Goal: Contribute content: Contribute content

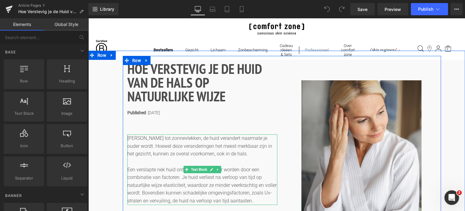
scroll to position [30, 0]
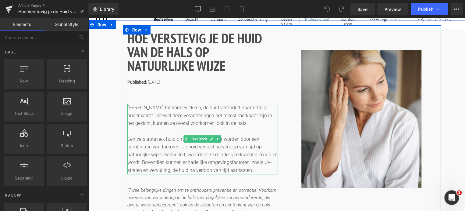
click at [168, 109] on p "Van rimpels tot zonnevlekken, de huid verandert naarmate je ouder wordt. Hoewel…" at bounding box center [202, 115] width 150 height 23
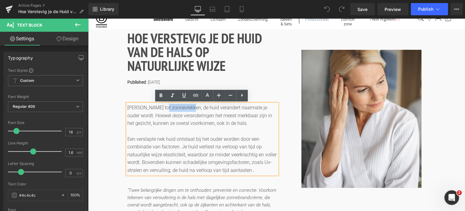
drag, startPoint x: 188, startPoint y: 108, endPoint x: 160, endPoint y: 111, distance: 27.6
click at [160, 111] on p "Van rimpels tot zonnevlekken, de huid verandert naarmate je ouder wordt. Hoewel…" at bounding box center [202, 115] width 150 height 23
click at [0, 0] on icon at bounding box center [0, 0] width 0 height 0
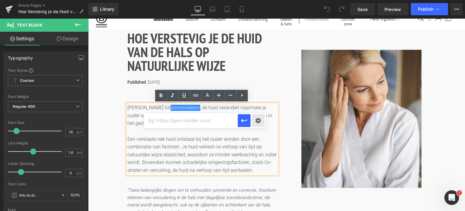
click at [257, 0] on div "Text Color Highlight Color #333333 Edit or remove link: Edit - Unlink - Cancel" at bounding box center [232, 0] width 465 height 0
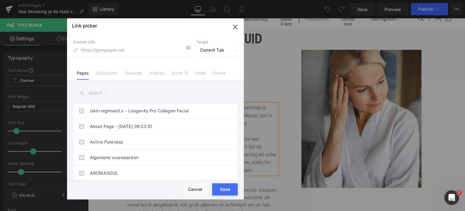
drag, startPoint x: 156, startPoint y: 73, endPoint x: 153, endPoint y: 75, distance: 3.4
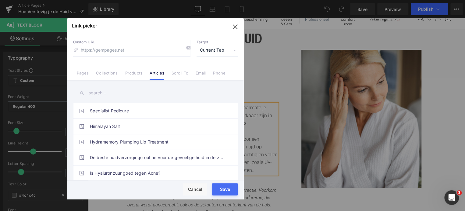
click at [114, 92] on input "text" at bounding box center [155, 93] width 165 height 14
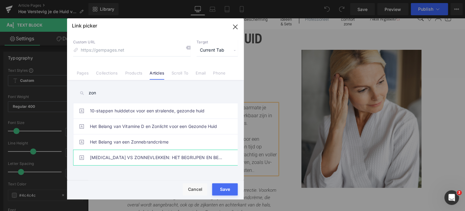
type input "zon"
click at [149, 156] on link "MELASMA VS ZONNEVLEKKEN: HET BEGRIJPEN EN BEHANDELEN VAN HYPERPIGMENTATIE" at bounding box center [157, 157] width 134 height 15
type input "/blogs/blog/melasma-vs-zonnevlekken"
click at [227, 189] on div "Rendering Content" at bounding box center [232, 186] width 37 height 7
click at [222, 190] on button "Save" at bounding box center [225, 189] width 26 height 12
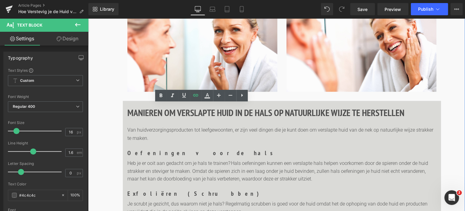
scroll to position [487, 0]
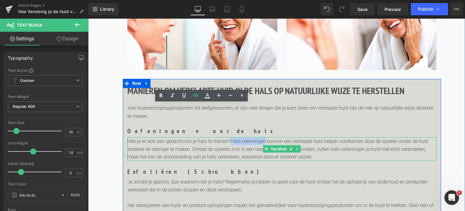
drag, startPoint x: 230, startPoint y: 142, endPoint x: 264, endPoint y: 139, distance: 34.3
click at [264, 139] on p "Heb je er ooit aan gedacht om je hals te trainen? Hals oefeningen kunnen een ve…" at bounding box center [281, 148] width 309 height 23
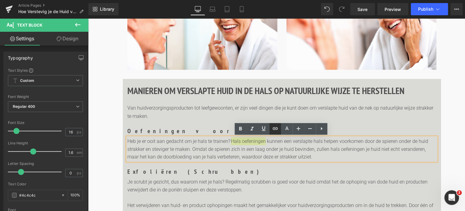
click at [275, 128] on icon at bounding box center [274, 128] width 5 height 2
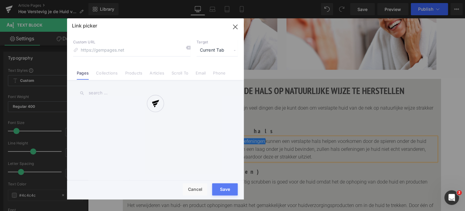
click at [332, 0] on div "Text Color Highlight Color #333333 Edit or remove link: Edit - Unlink - Cancel …" at bounding box center [232, 0] width 465 height 0
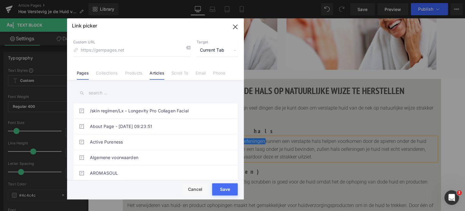
click at [0, 0] on link "Articles" at bounding box center [0, 0] width 0 height 0
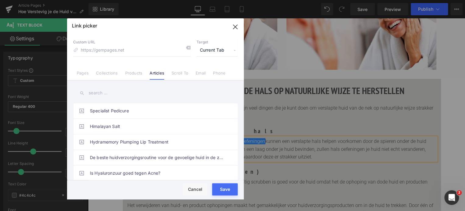
click at [0, 0] on input "text" at bounding box center [0, 0] width 0 height 0
type input "f"
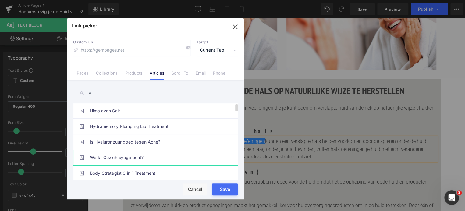
type input "y"
click at [0, 0] on link "Werkt Gezichtsyoga echt?" at bounding box center [0, 0] width 0 height 0
type input "/blogs/blog/werkt-gezichtsyoga-echt"
drag, startPoint x: 220, startPoint y: 187, endPoint x: 215, endPoint y: 190, distance: 5.0
click at [219, 188] on div "Rendering Content" at bounding box center [232, 186] width 37 height 7
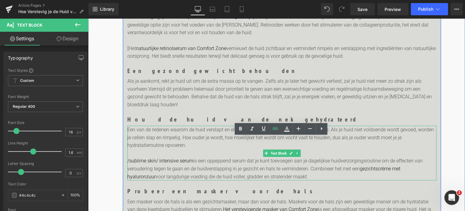
scroll to position [762, 0]
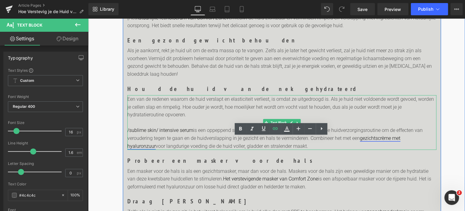
click at [380, 139] on link "gezichtscrème met hyaluronzuur" at bounding box center [263, 142] width 273 height 14
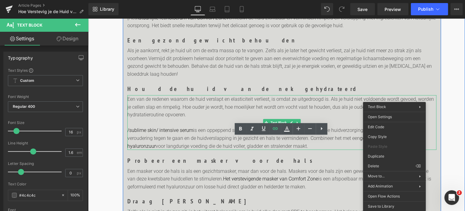
click at [346, 145] on p "/sublime skin/ intensive serum is een oppeppend serum dat je kunt toevoegen aan…" at bounding box center [281, 137] width 309 height 23
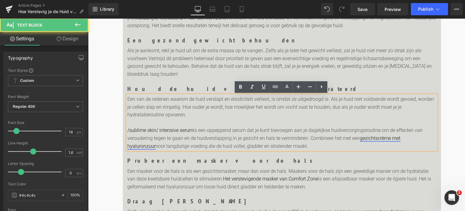
click at [380, 138] on link "gezichtscrème met hyaluronzuur" at bounding box center [263, 142] width 273 height 14
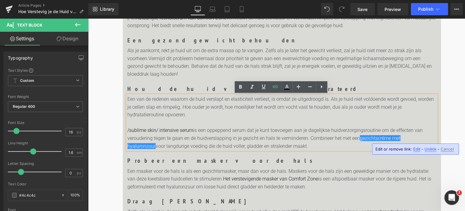
click at [415, 148] on span "Edit" at bounding box center [416, 148] width 7 height 5
type input "https://nl.comfortzoneskin.com/products/sublime-skin-cream"
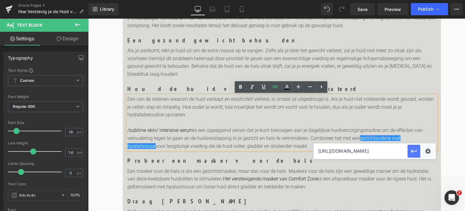
scroll to position [0, 54]
drag, startPoint x: 388, startPoint y: 151, endPoint x: 414, endPoint y: 145, distance: 26.8
click at [278, 158] on span "Heading" at bounding box center [279, 160] width 16 height 7
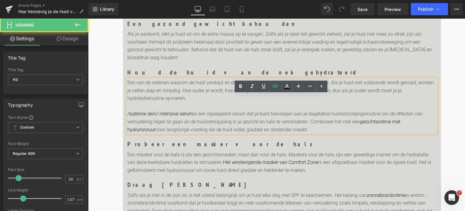
scroll to position [792, 0]
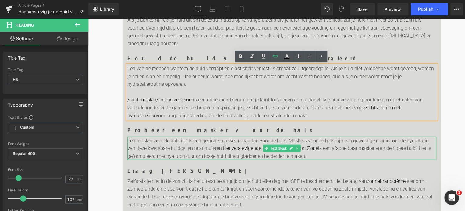
click at [324, 156] on p "Een masker voor de hals is als een gezichtsmasker, maar dan voor de hals. Maske…" at bounding box center [281, 147] width 309 height 23
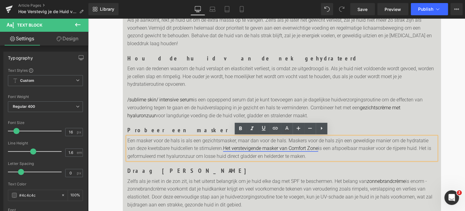
click at [273, 149] on link "Het verstevigende masker van Comfort Zone" at bounding box center [270, 148] width 95 height 6
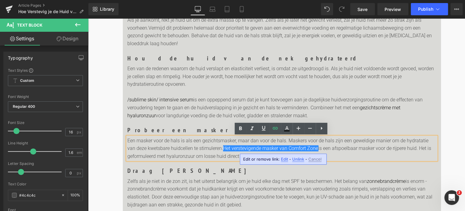
click at [285, 157] on span "Edit" at bounding box center [284, 158] width 7 height 5
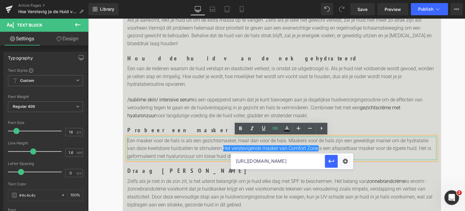
click at [382, 154] on p "Een masker voor de hals is als een gezichtsmasker, maar dan voor de hals. Maske…" at bounding box center [281, 147] width 309 height 23
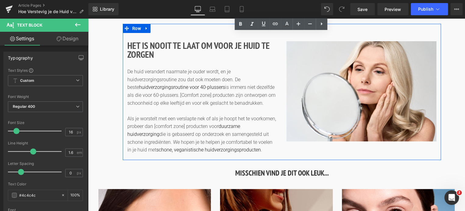
scroll to position [1188, 0]
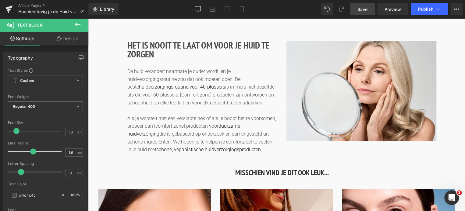
click at [357, 10] on link "Save" at bounding box center [362, 9] width 25 height 12
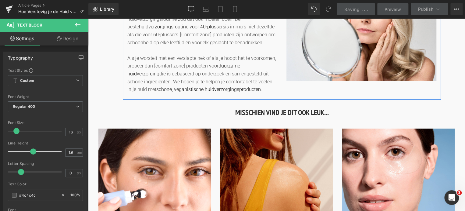
scroll to position [1249, 0]
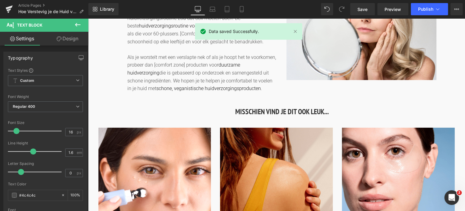
click at [77, 24] on icon at bounding box center [77, 24] width 7 height 7
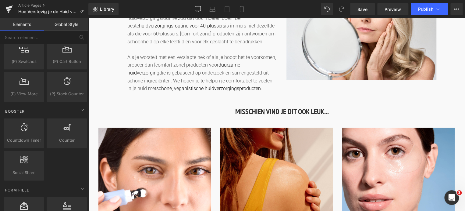
scroll to position [1341, 0]
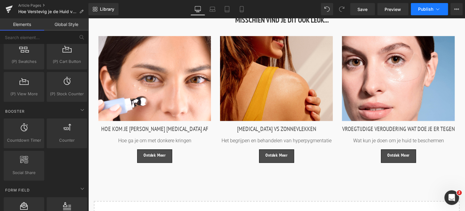
click at [438, 9] on icon at bounding box center [437, 9] width 6 height 6
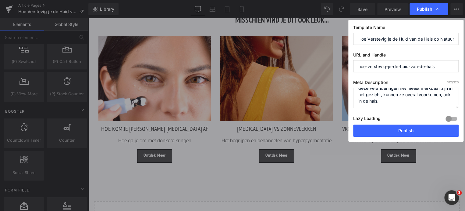
scroll to position [0, 0]
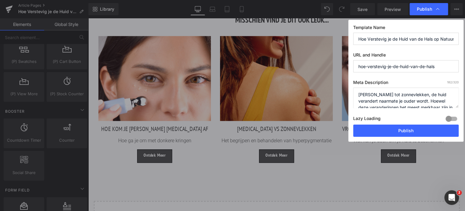
drag, startPoint x: 389, startPoint y: 100, endPoint x: 343, endPoint y: 85, distance: 49.1
click at [343, 85] on div "Publish Template Name Hoe Verstevig je de Huid van de Hals op Natuurlijke Wijze…" at bounding box center [232, 105] width 465 height 211
click at [374, 96] on textarea "Van rimpels tot zonnevlekken, de huid verandert naarmate je ouder wordt. Hoewel…" at bounding box center [405, 97] width 105 height 20
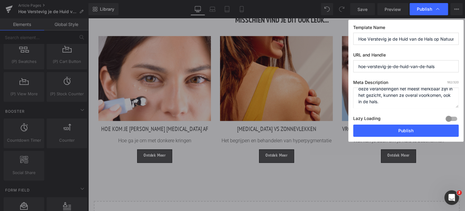
scroll to position [19, 0]
drag, startPoint x: 358, startPoint y: 95, endPoint x: 430, endPoint y: 105, distance: 72.9
click at [430, 105] on textarea "Van rimpels tot zonnevlekken, de huid verandert naarmate je ouder wordt. Hoewel…" at bounding box center [405, 97] width 105 height 20
paste textarea "Rimpels en zonnevlekken verschijnen niet alleen in je gezicht – ook je hals ver…"
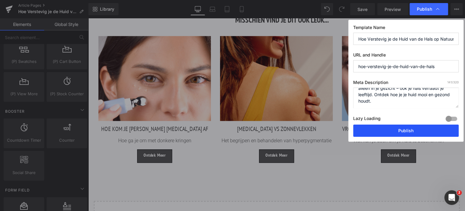
type textarea "Rimpels en zonnevlekken verschijnen niet alleen in je gezicht – ook je hals ver…"
click at [420, 133] on button "Publish" at bounding box center [405, 130] width 105 height 12
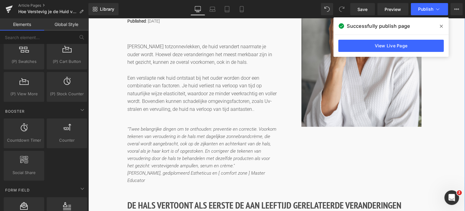
scroll to position [91, 0]
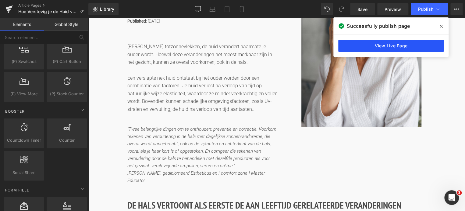
click at [406, 47] on link "View Live Page" at bounding box center [390, 46] width 105 height 12
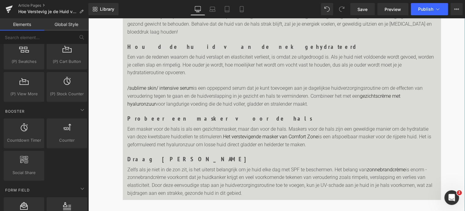
scroll to position [731, 0]
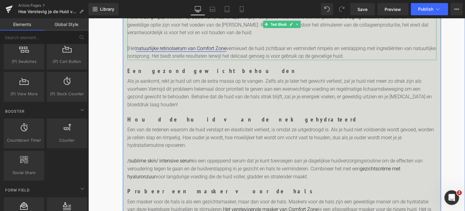
click at [147, 47] on link "natuurlijke retinolserum van Comfort Zone" at bounding box center [181, 48] width 90 height 6
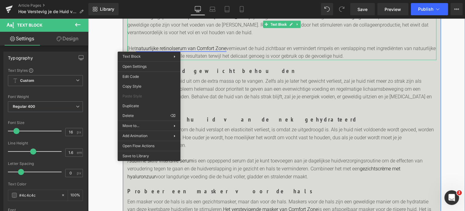
click at [181, 49] on link "natuurlijke retinolserum van Comfort Zone" at bounding box center [181, 48] width 90 height 6
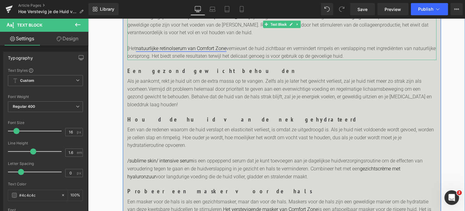
click at [192, 50] on link "natuurlijke retinolserum van Comfort Zone" at bounding box center [181, 48] width 90 height 6
click at [214, 47] on link "natuurlijke retinolserum van Comfort Zone" at bounding box center [181, 48] width 90 height 6
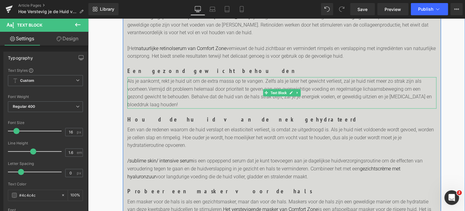
click at [196, 100] on p "Als je aankomt, rekt je huid uit om de extra massa op te vangen. Zelfs als je l…" at bounding box center [281, 92] width 309 height 31
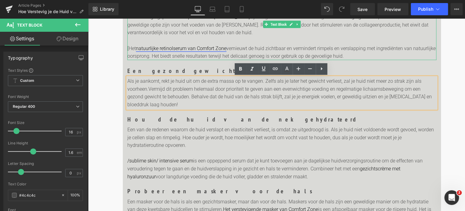
click at [177, 49] on link "natuurlijke retinolserum van Comfort Zone" at bounding box center [181, 48] width 90 height 6
click at [361, 40] on p at bounding box center [281, 41] width 309 height 8
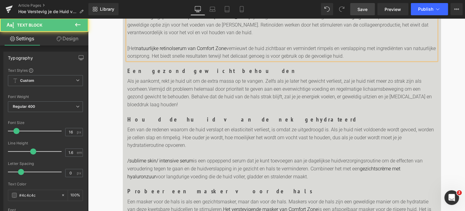
drag, startPoint x: 358, startPoint y: 12, endPoint x: 129, endPoint y: 29, distance: 229.4
click at [358, 12] on link "Save" at bounding box center [362, 9] width 25 height 12
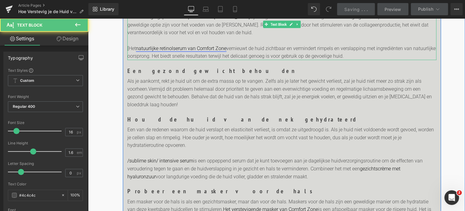
click at [181, 50] on link "natuurlijke retinolserum van Comfort Zone" at bounding box center [181, 48] width 90 height 6
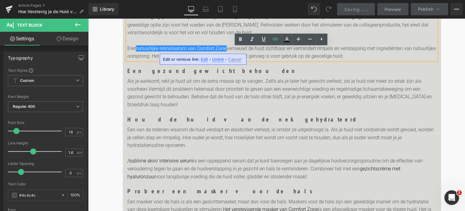
click at [203, 60] on span "Edit" at bounding box center [204, 59] width 7 height 5
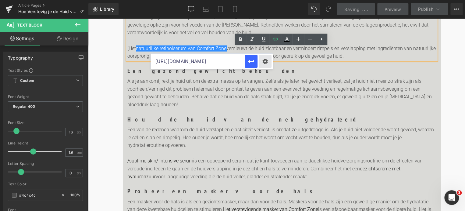
scroll to position [0, 77]
drag, startPoint x: 224, startPoint y: 58, endPoint x: 270, endPoint y: 59, distance: 45.4
click at [88, 18] on div at bounding box center [88, 18] width 0 height 0
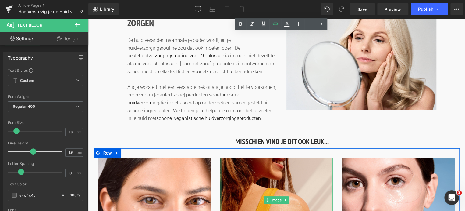
scroll to position [1219, 0]
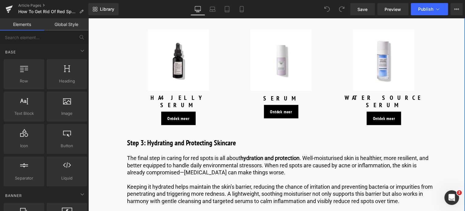
scroll to position [1676, 0]
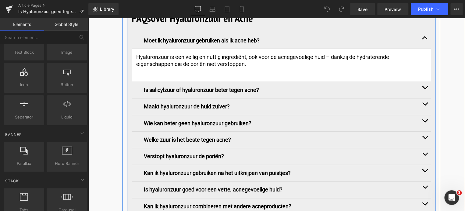
scroll to position [2590, 0]
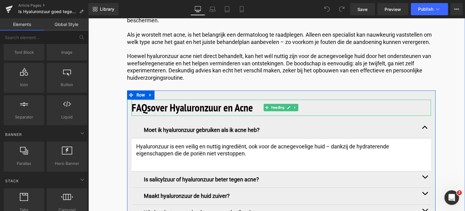
click at [164, 100] on b "over Hyaluronzuur en Acne" at bounding box center [202, 107] width 102 height 14
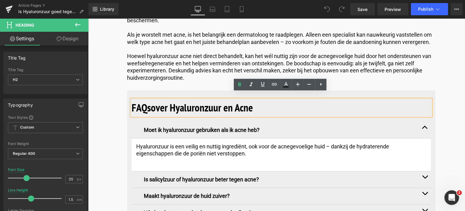
click at [138, 122] on div "Moet ik hyaluronzuur gebruiken als ik acne heb? Text Block" at bounding box center [281, 130] width 299 height 16
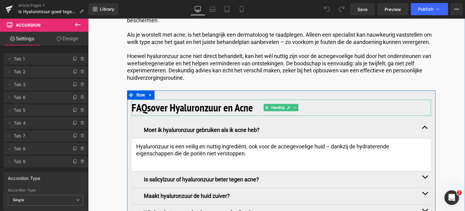
click at [143, 105] on b "FAQs" at bounding box center [141, 107] width 19 height 14
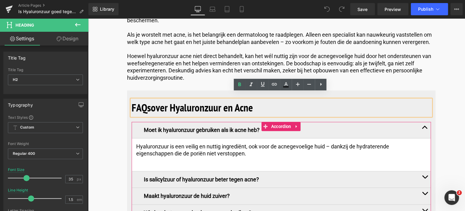
click at [133, 122] on div "Moet ik hyaluronzuur gebruiken als ik acne heb? Text Block" at bounding box center [281, 130] width 299 height 16
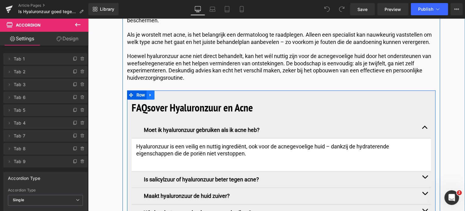
click at [149, 93] on icon at bounding box center [150, 95] width 4 height 5
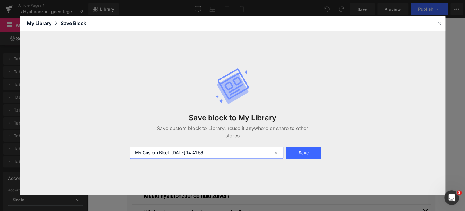
drag, startPoint x: 224, startPoint y: 153, endPoint x: 70, endPoint y: 153, distance: 153.3
click at [0, 0] on div "Save block to My Library Save custom block to Library, reuse it anywhere or sha…" at bounding box center [0, 0] width 0 height 0
type input "f.a.q"
click at [0, 0] on button "Save" at bounding box center [0, 0] width 0 height 0
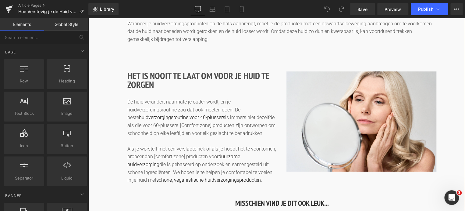
scroll to position [1249, 0]
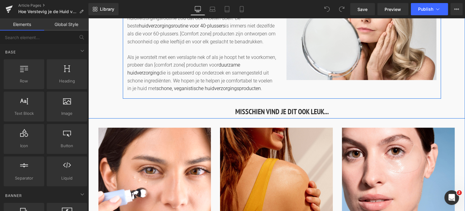
click at [330, 88] on div "HET IS NOOIT TE LAAT OM VOOR JE HUID TE ZORGEN Heading De huid verandert naarma…" at bounding box center [282, 31] width 318 height 136
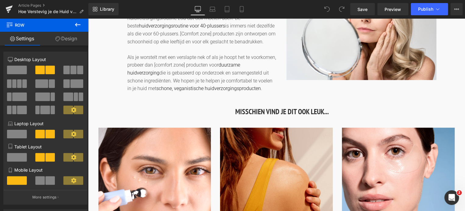
click at [77, 24] on icon at bounding box center [77, 24] width 7 height 7
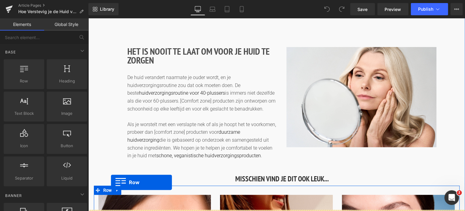
scroll to position [1207, 0]
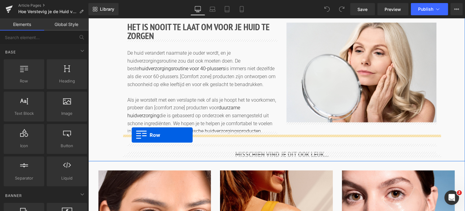
drag, startPoint x: 111, startPoint y: 95, endPoint x: 132, endPoint y: 135, distance: 45.0
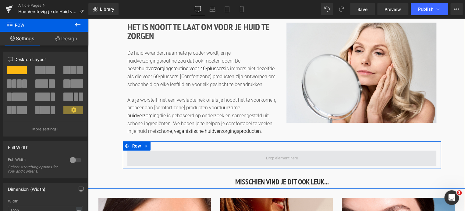
click at [174, 150] on span at bounding box center [281, 157] width 309 height 15
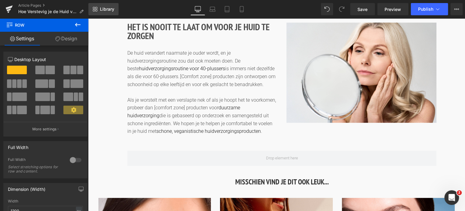
click at [104, 10] on span "Library" at bounding box center [107, 8] width 14 height 5
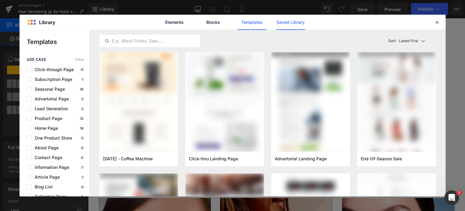
click at [302, 22] on link "Saved Library" at bounding box center [290, 22] width 29 height 15
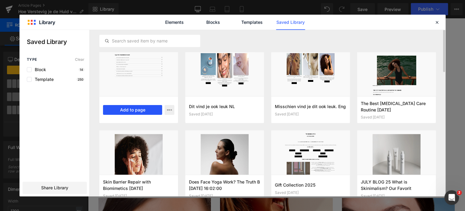
click at [142, 109] on button "Add to page" at bounding box center [132, 110] width 59 height 10
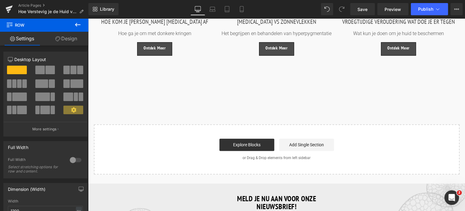
scroll to position [1483, 0]
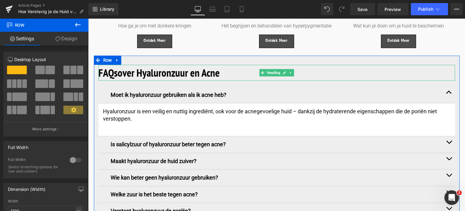
click at [180, 68] on b "over Hyaluronzuur en Acne" at bounding box center [169, 73] width 102 height 14
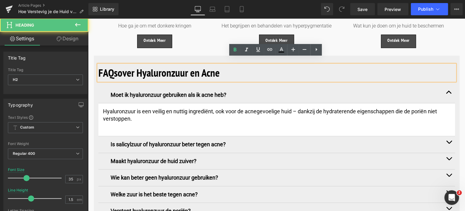
click at [158, 67] on b "over Hyaluronzuur en Acne" at bounding box center [169, 73] width 102 height 14
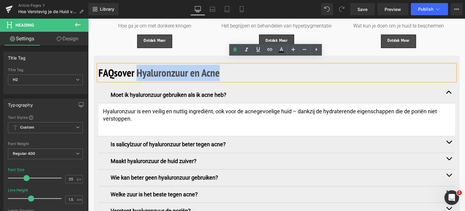
drag, startPoint x: 138, startPoint y: 66, endPoint x: 224, endPoint y: 64, distance: 85.3
click at [224, 65] on h2 "FAQs over Hyaluronzuur en Acne" at bounding box center [276, 73] width 356 height 16
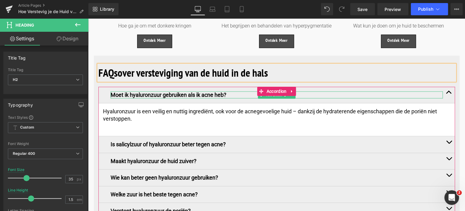
click at [236, 91] on p "Moet ik hyaluronzuur gebruiken als ik acne heb?" at bounding box center [277, 94] width 332 height 7
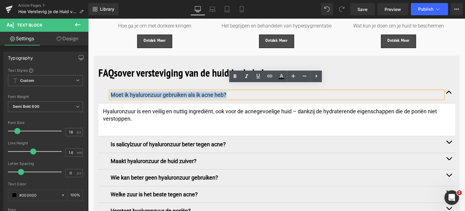
drag, startPoint x: 234, startPoint y: 87, endPoint x: 110, endPoint y: 89, distance: 124.3
click at [111, 91] on p "Moet ik hyaluronzuur gebruiken als ik acne heb?" at bounding box center [277, 94] width 332 height 7
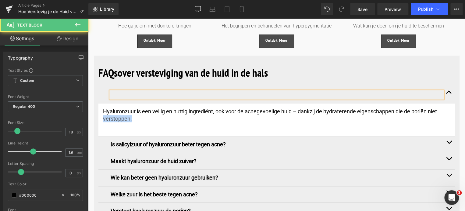
drag, startPoint x: 133, startPoint y: 112, endPoint x: 95, endPoint y: 111, distance: 38.4
click at [95, 111] on div "FAQs over versteviging van de huid in de hals Heading Text Block Hyaluronzuur i…" at bounding box center [277, 171] width 366 height 213
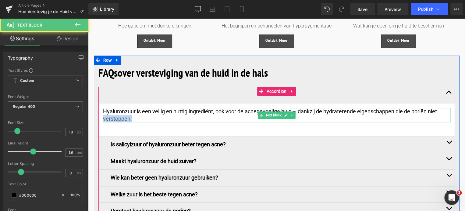
click at [134, 113] on p "Hyaluronzuur is een veilig en nuttig ingrediënt, ook voor de acnegevoelige huid…" at bounding box center [276, 115] width 347 height 14
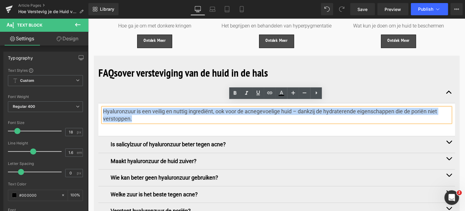
drag, startPoint x: 133, startPoint y: 112, endPoint x: 97, endPoint y: 106, distance: 36.2
click at [97, 106] on div "FAQs over versteviging van de huid in de hals Heading Text Block Hyaluronzuur i…" at bounding box center [277, 171] width 366 height 213
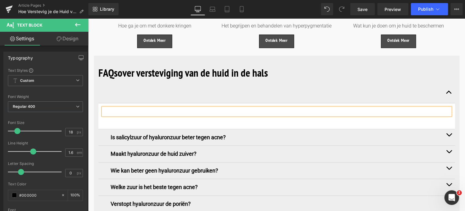
click at [447, 87] on button "button" at bounding box center [449, 95] width 12 height 16
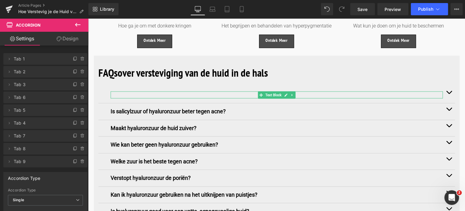
click at [161, 91] on p at bounding box center [277, 94] width 332 height 7
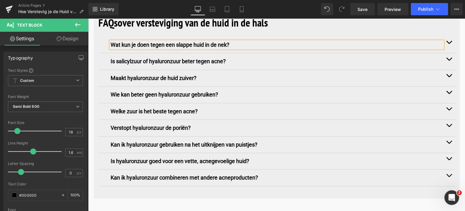
scroll to position [1604, 0]
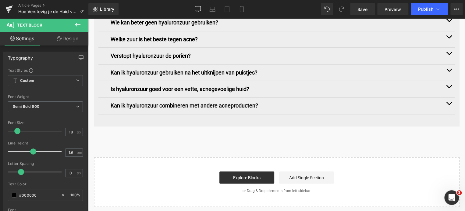
click at [448, 97] on button "button" at bounding box center [449, 105] width 12 height 16
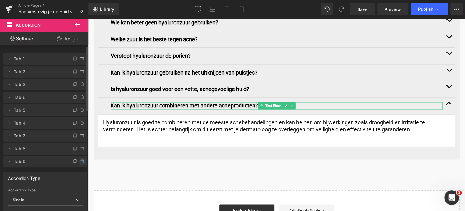
click at [83, 161] on icon at bounding box center [83, 161] width 0 height 1
click at [78, 161] on button "Delete" at bounding box center [75, 162] width 19 height 8
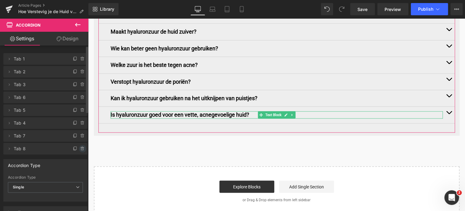
click at [80, 148] on icon at bounding box center [82, 148] width 5 height 5
click at [74, 148] on button "Delete" at bounding box center [75, 149] width 19 height 8
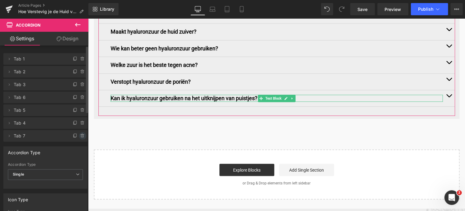
click at [80, 136] on icon at bounding box center [82, 135] width 5 height 5
click at [72, 134] on button "Delete" at bounding box center [75, 136] width 19 height 8
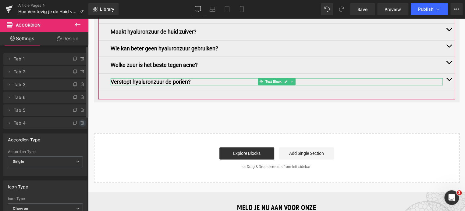
click at [82, 123] on icon at bounding box center [82, 122] width 0 height 1
click at [70, 123] on button "Delete" at bounding box center [75, 123] width 19 height 8
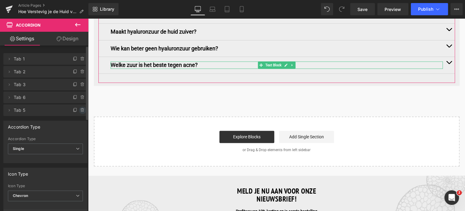
click at [80, 109] on icon at bounding box center [82, 110] width 5 height 5
click at [76, 112] on button "Delete" at bounding box center [75, 110] width 19 height 8
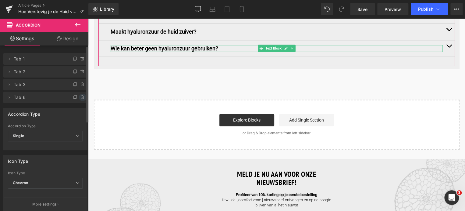
click at [80, 97] on icon at bounding box center [82, 97] width 5 height 5
click at [76, 97] on button "Delete" at bounding box center [75, 98] width 19 height 8
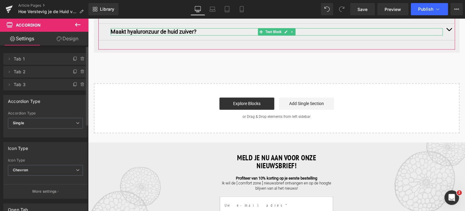
click at [81, 84] on icon at bounding box center [82, 84] width 5 height 5
click at [74, 84] on button "Delete" at bounding box center [75, 85] width 19 height 8
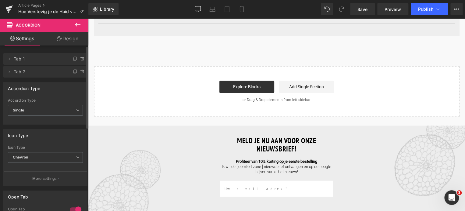
scroll to position [1513, 0]
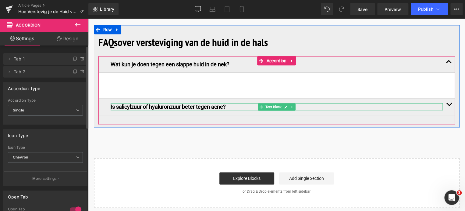
click at [221, 103] on p "Is salicylzuur of hyaluronzuur beter tegen acne?" at bounding box center [277, 106] width 332 height 7
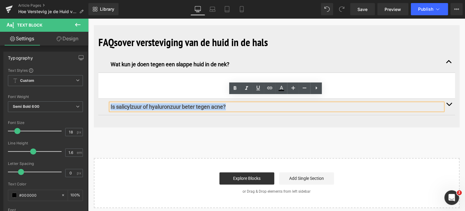
drag, startPoint x: 234, startPoint y: 101, endPoint x: 171, endPoint y: 117, distance: 64.9
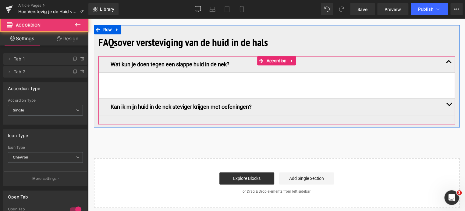
click at [447, 98] on button "button" at bounding box center [449, 106] width 12 height 16
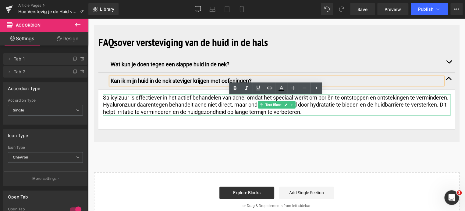
click at [311, 106] on p "Salicylzuur is effectiever in het actief behandelen van acne, omdat het speciaa…" at bounding box center [276, 104] width 347 height 21
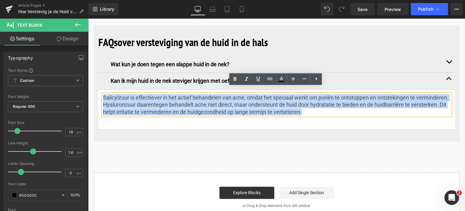
drag, startPoint x: 308, startPoint y: 105, endPoint x: 91, endPoint y: 90, distance: 216.9
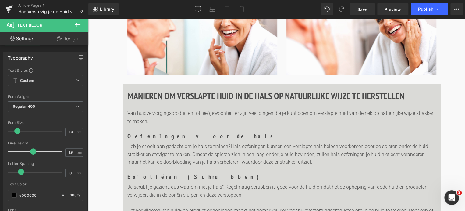
scroll to position [538, 0]
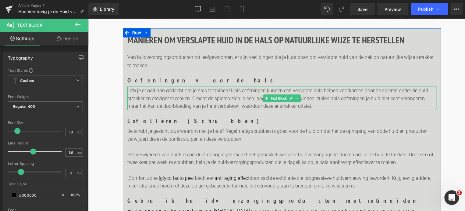
click at [305, 102] on p "Heb je er ooit aan gedacht om je hals te trainen? Hals oefeningen kunnen een ve…" at bounding box center [281, 97] width 309 height 23
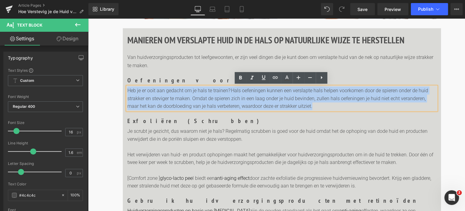
drag, startPoint x: 304, startPoint y: 104, endPoint x: 124, endPoint y: 86, distance: 180.7
copy p "Heb je er ooit aan gedacht om je hals te trainen? Hals oefeningen kunnen een ve…"
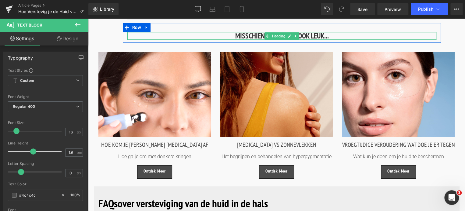
scroll to position [1452, 0]
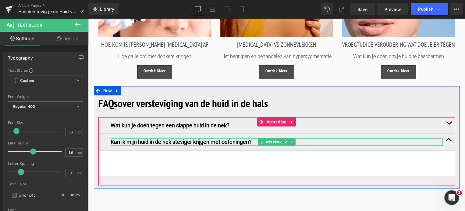
click at [254, 138] on p "Kan ik mijn huid in de nek steviger krijgen met oefeningen?" at bounding box center [277, 141] width 332 height 7
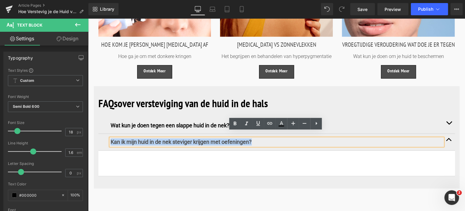
drag, startPoint x: 253, startPoint y: 133, endPoint x: 69, endPoint y: 141, distance: 184.5
copy p "Kan ik mijn huid in de nek steviger krijgen met oefeningen?"
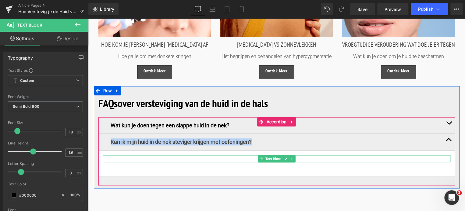
click at [139, 155] on p at bounding box center [276, 158] width 347 height 7
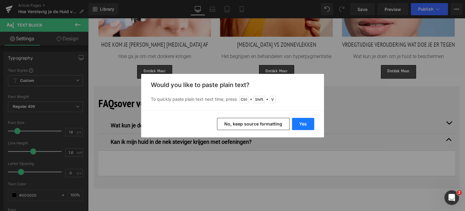
click at [305, 122] on button "Yes" at bounding box center [303, 124] width 22 height 12
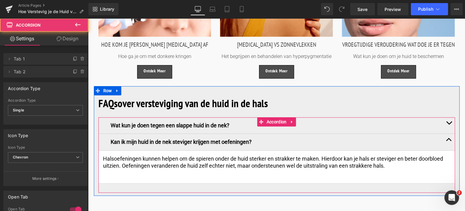
click at [449, 124] on span "button" at bounding box center [449, 124] width 0 height 0
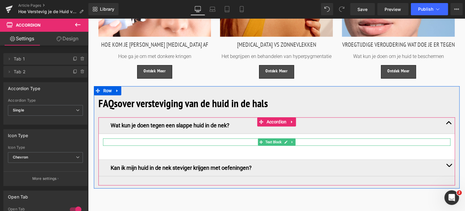
click at [205, 138] on p at bounding box center [276, 141] width 347 height 7
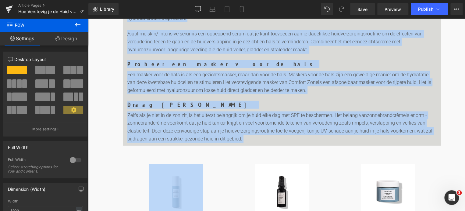
scroll to position [873, 0]
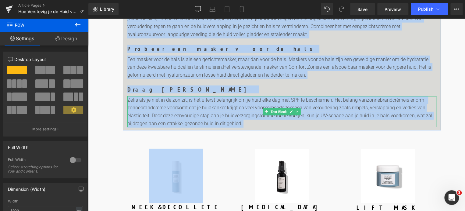
drag, startPoint x: 125, startPoint y: 103, endPoint x: 261, endPoint y: 124, distance: 138.4
copy div "MANIEREN OM VERSLAPTE HUID IN DE HALS OP NATUURLIJKE WIJZE TE HERSTELLEN Headin…"
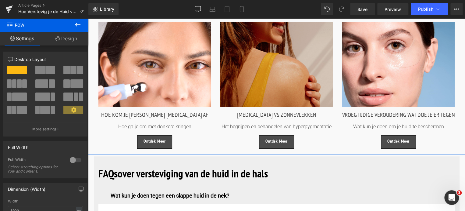
scroll to position [1483, 0]
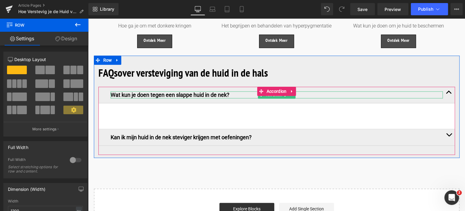
click at [228, 91] on p "Wat kun je doen tegen een slappe huid in de nek?" at bounding box center [277, 94] width 332 height 7
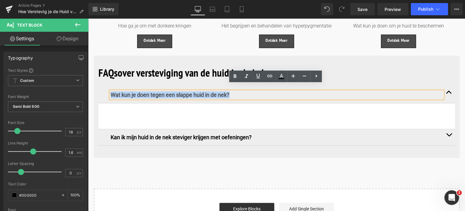
drag, startPoint x: 232, startPoint y: 86, endPoint x: 63, endPoint y: 87, distance: 168.8
copy p "Wat kun je doen tegen een slappe huid in de nek?"
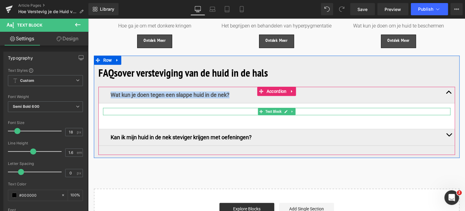
click at [140, 108] on p at bounding box center [276, 111] width 347 height 7
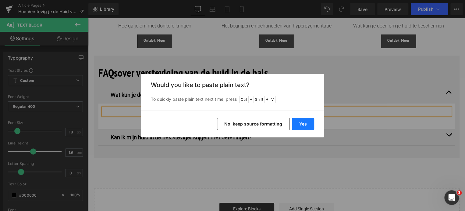
click at [301, 124] on button "Yes" at bounding box center [303, 124] width 22 height 12
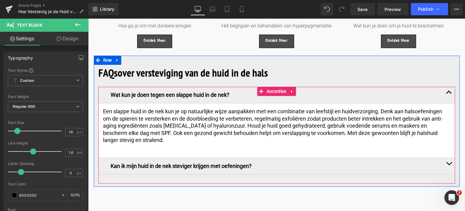
click at [103, 88] on div "Wat kun je doen tegen een slappe huid in de nek? Text Block" at bounding box center [276, 95] width 356 height 16
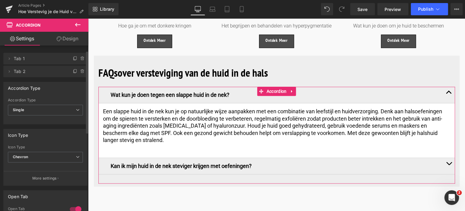
scroll to position [0, 0]
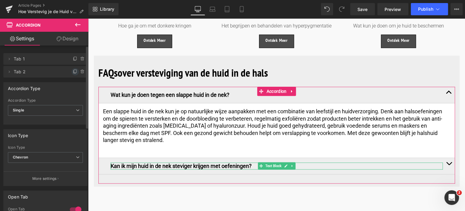
click at [73, 72] on icon at bounding box center [75, 71] width 5 height 5
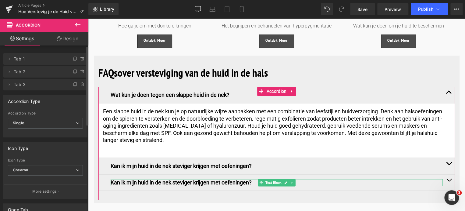
click at [49, 89] on span "Tab 3" at bounding box center [39, 85] width 51 height 12
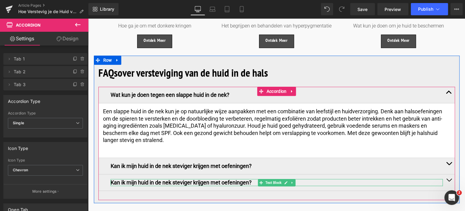
click at [253, 179] on p "Kan ik mijn huid in de nek steviger krijgen met oefeningen?" at bounding box center [277, 182] width 332 height 7
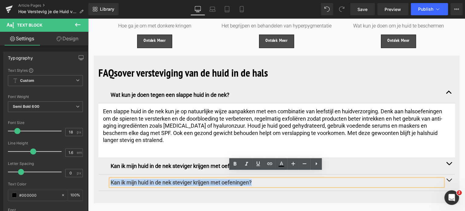
drag, startPoint x: 253, startPoint y: 174, endPoint x: 96, endPoint y: 175, distance: 157.2
click at [96, 175] on div "FAQs over versteviging van de huid in de hals Heading Wat kun je doen tegen een…" at bounding box center [277, 132] width 366 height 135
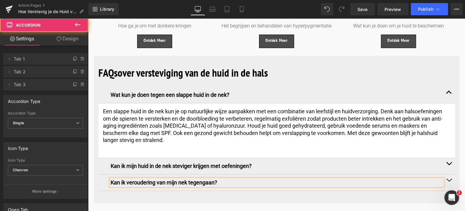
click at [445, 174] on button "button" at bounding box center [449, 182] width 12 height 16
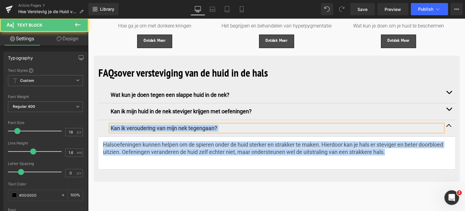
drag, startPoint x: 383, startPoint y: 146, endPoint x: 102, endPoint y: 126, distance: 282.2
click at [102, 126] on div "Kan ik veroudering van mijn nek tegengaan? Text Block Halsoefeningen kunnen hel…" at bounding box center [276, 144] width 356 height 49
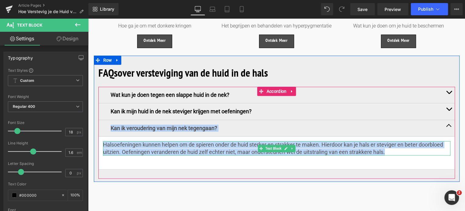
click at [121, 141] on p "Halsoefeningen kunnen helpen om de spieren onder de huid sterker en strakker te…" at bounding box center [276, 148] width 347 height 14
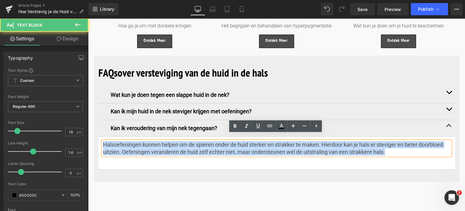
drag, startPoint x: 385, startPoint y: 145, endPoint x: 88, endPoint y: 129, distance: 297.2
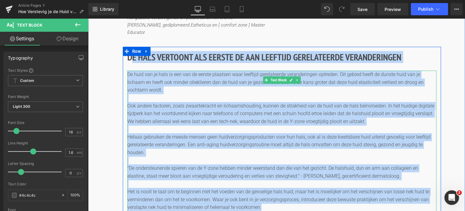
scroll to position [233, 0]
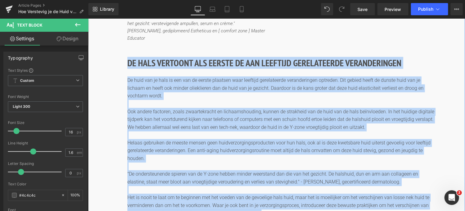
drag, startPoint x: 266, startPoint y: 151, endPoint x: 128, endPoint y: 55, distance: 168.1
click at [128, 55] on div "DE HALS VERTOONT ALS EERSTE DE AAN LEEFTIJD GERELATEERDE VERANDERINGEN Heading …" at bounding box center [282, 135] width 318 height 167
copy div "DE HALS VERTOONT ALS EERSTE DE AAN LEEFTIJD GERELATEERDE VERANDERINGEN Heading …"
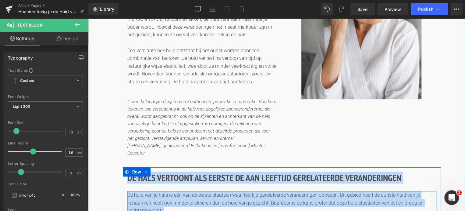
scroll to position [81, 0]
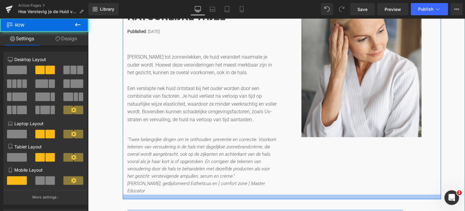
click at [171, 194] on div at bounding box center [282, 196] width 318 height 5
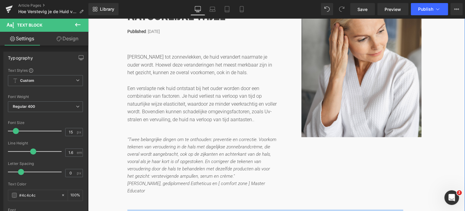
drag, startPoint x: 168, startPoint y: 189, endPoint x: 119, endPoint y: 59, distance: 138.4
copy div "Van rimpels tot zonnevlekken, de huid verandert naarmate je ouder wordt. Hoewel…"
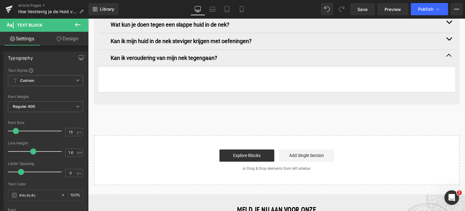
scroll to position [1544, 0]
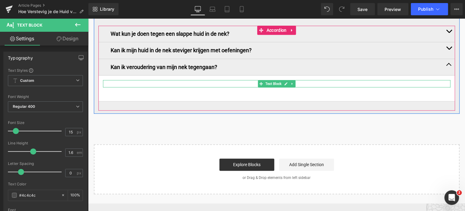
click at [154, 80] on p at bounding box center [276, 83] width 347 height 7
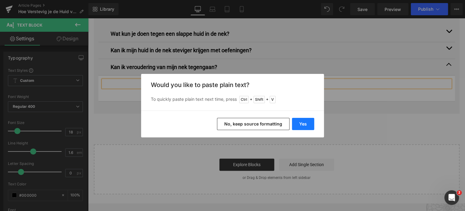
click at [297, 122] on button "Yes" at bounding box center [303, 124] width 22 height 12
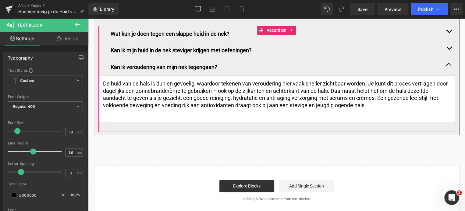
click at [449, 49] on span "button" at bounding box center [449, 49] width 0 height 0
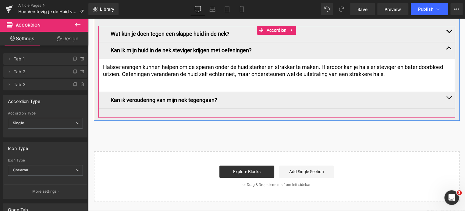
click at [447, 26] on button "button" at bounding box center [449, 34] width 12 height 16
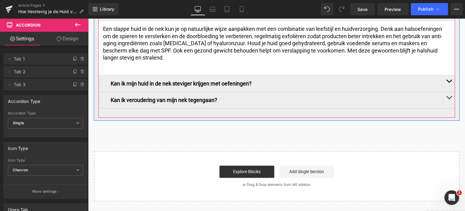
scroll to position [1574, 0]
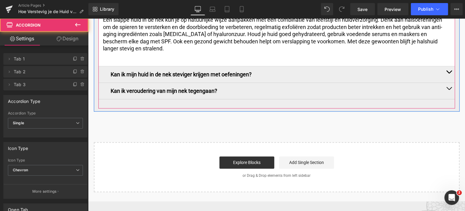
click at [448, 83] on button "button" at bounding box center [449, 91] width 12 height 16
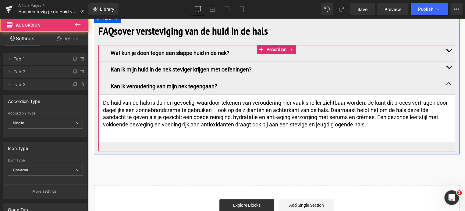
scroll to position [1520, 0]
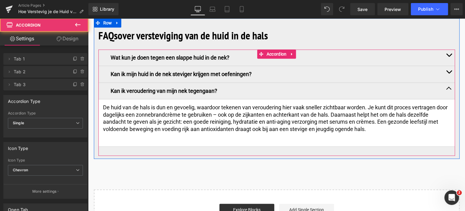
click at [448, 49] on button "button" at bounding box center [449, 57] width 12 height 16
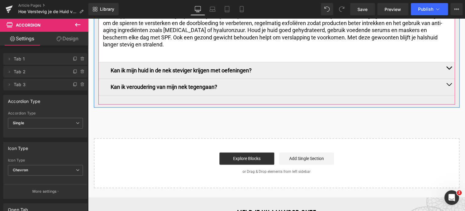
scroll to position [1581, 0]
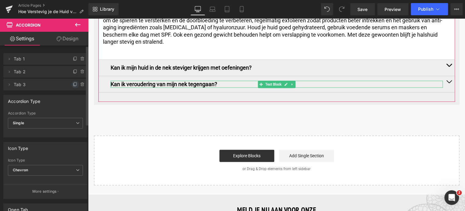
click at [73, 84] on icon at bounding box center [75, 84] width 5 height 5
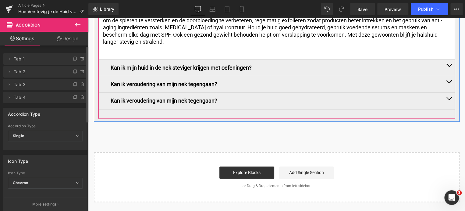
click at [262, 97] on span at bounding box center [261, 100] width 6 height 7
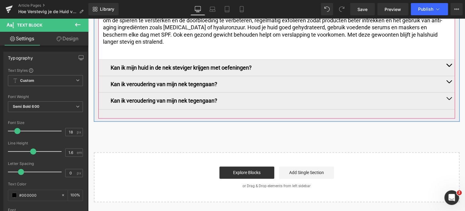
click at [447, 92] on button "button" at bounding box center [449, 100] width 12 height 16
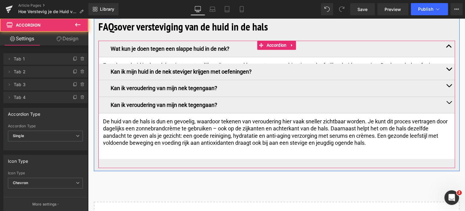
scroll to position [1527, 0]
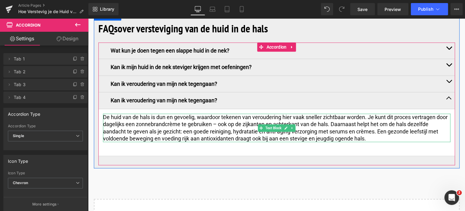
click at [371, 130] on p "De huid van de hals is dun en gevoelig, waardoor tekenen van veroudering hier v…" at bounding box center [276, 127] width 347 height 29
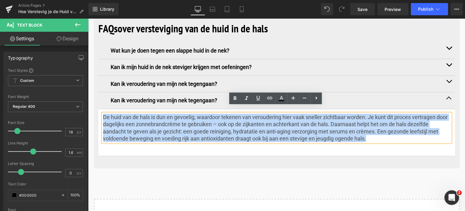
drag, startPoint x: 369, startPoint y: 131, endPoint x: 103, endPoint y: 103, distance: 268.1
click at [103, 109] on article "De huid van de hals is dun en gevoelig, waardoor tekenen van veroudering hier v…" at bounding box center [276, 132] width 356 height 47
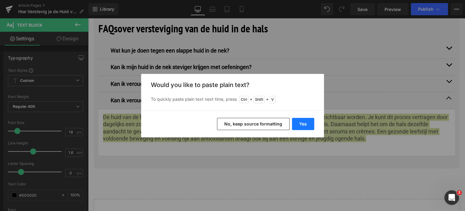
click at [305, 122] on button "Yes" at bounding box center [303, 124] width 22 height 12
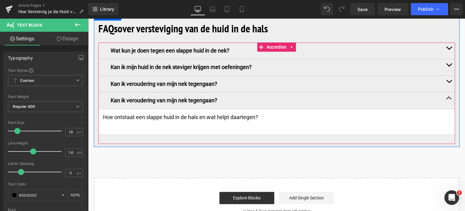
click at [215, 97] on p "Kan ik veroudering van mijn nek tegengaan?" at bounding box center [277, 100] width 332 height 7
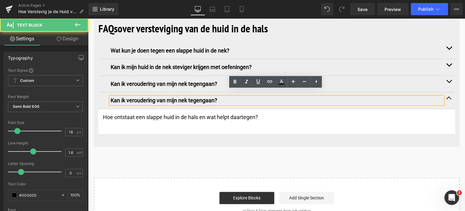
click at [221, 97] on p "Kan ik veroudering van mijn nek tegengaan?" at bounding box center [277, 100] width 332 height 7
drag, startPoint x: 221, startPoint y: 92, endPoint x: 163, endPoint y: 106, distance: 59.7
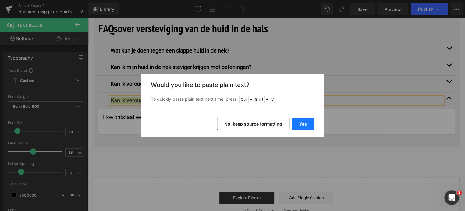
click at [304, 122] on button "Yes" at bounding box center [303, 124] width 22 height 12
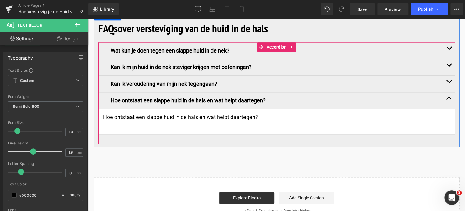
click at [277, 113] on div "Hoe ontstaat een slappe huid in de hals en wat helpt daartegen? Text Block" at bounding box center [276, 116] width 347 height 7
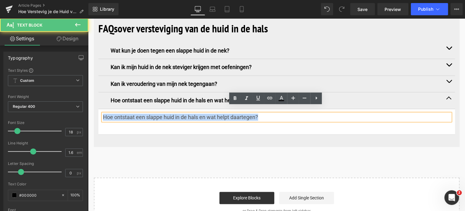
drag, startPoint x: 272, startPoint y: 112, endPoint x: 49, endPoint y: 111, distance: 222.7
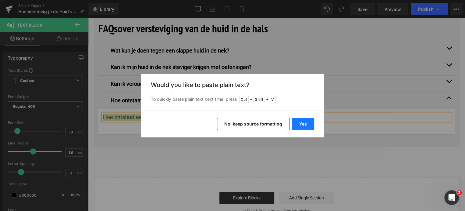
click at [297, 124] on button "Yes" at bounding box center [303, 124] width 22 height 12
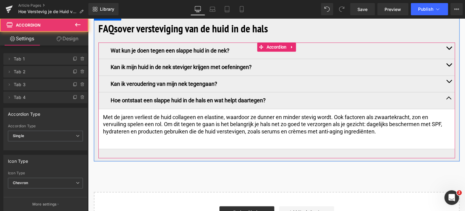
click at [449, 76] on button "button" at bounding box center [449, 84] width 12 height 16
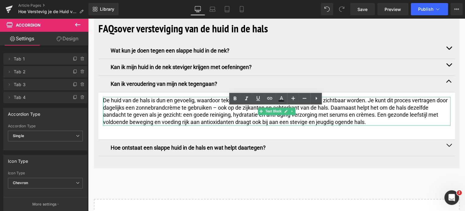
click at [386, 112] on p "De huid van de hals is dun en gevoelig, waardoor tekenen van veroudering hier v…" at bounding box center [276, 111] width 347 height 29
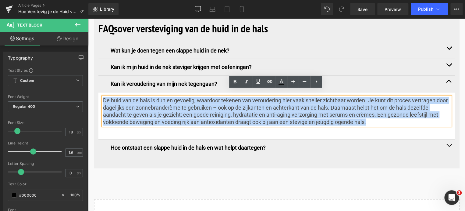
drag, startPoint x: 382, startPoint y: 114, endPoint x: 100, endPoint y: 93, distance: 283.2
click at [100, 93] on article "De huid van de hals is dun en gevoelig, waardoor tekenen van veroudering hier v…" at bounding box center [276, 115] width 356 height 47
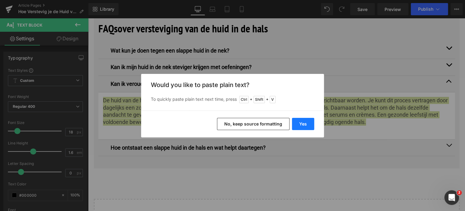
click at [301, 122] on button "Yes" at bounding box center [303, 124] width 22 height 12
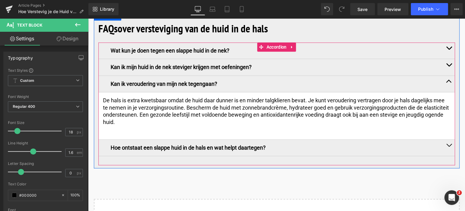
click at [197, 76] on div "Kan ik veroudering van mijn nek tegengaan? Text Block" at bounding box center [276, 84] width 356 height 16
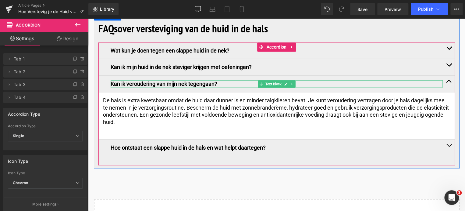
click at [202, 80] on p "Kan ik veroudering van mijn nek tegengaan?" at bounding box center [277, 83] width 332 height 7
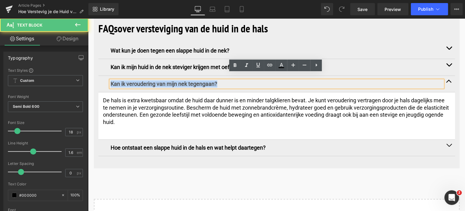
drag, startPoint x: 218, startPoint y: 76, endPoint x: 88, endPoint y: 84, distance: 130.6
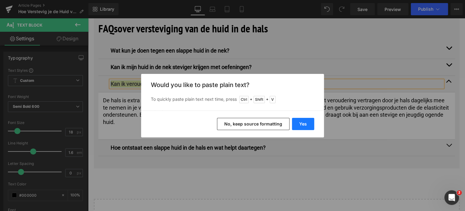
click at [302, 122] on button "Yes" at bounding box center [303, 124] width 22 height 12
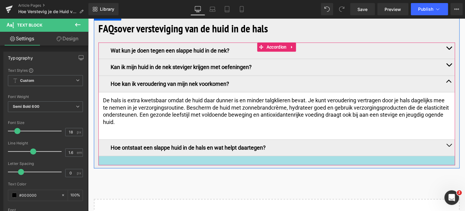
click at [120, 156] on div at bounding box center [276, 160] width 356 height 9
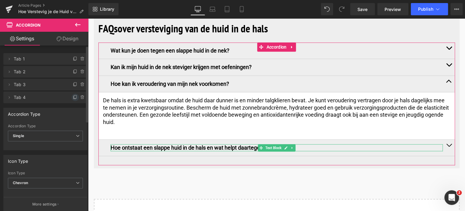
click at [73, 98] on icon at bounding box center [75, 97] width 5 height 5
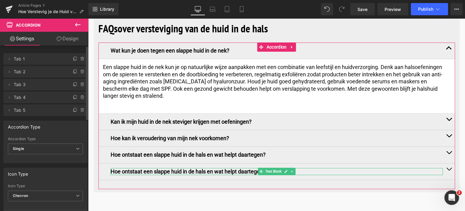
click at [50, 113] on span "Tab 5" at bounding box center [39, 110] width 51 height 12
click at [10, 111] on icon at bounding box center [9, 110] width 5 height 5
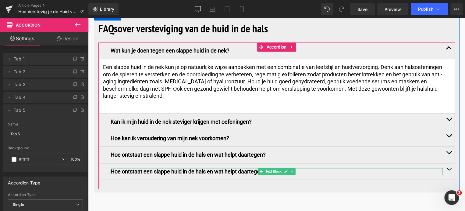
click at [268, 167] on span "Text Block" at bounding box center [273, 170] width 19 height 7
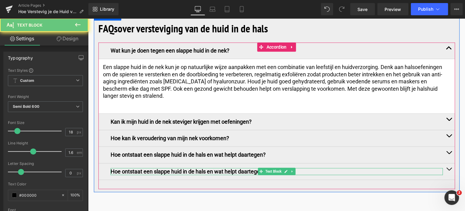
click at [301, 168] on p "Hoe ontstaat een slappe huid in de hals en wat helpt daartegen?" at bounding box center [277, 171] width 332 height 7
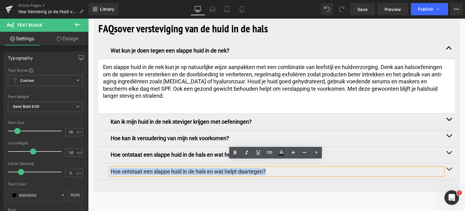
drag, startPoint x: 294, startPoint y: 163, endPoint x: 171, endPoint y: 164, distance: 123.4
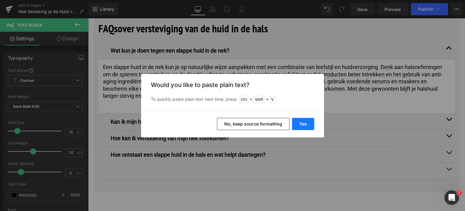
click at [310, 122] on button "Yes" at bounding box center [303, 124] width 22 height 12
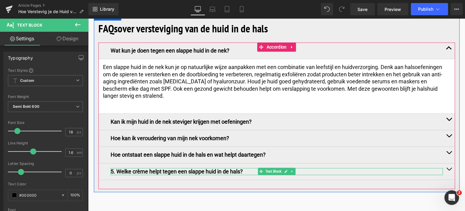
click at [115, 168] on p "5. Welke crème helpt tegen een slappe huid in de hals?" at bounding box center [277, 171] width 332 height 7
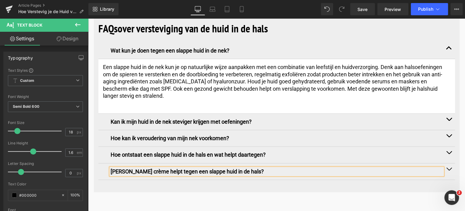
click at [449, 170] on span "button" at bounding box center [449, 170] width 0 height 0
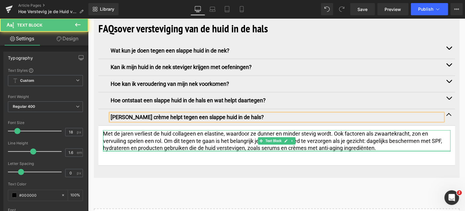
drag, startPoint x: 382, startPoint y: 143, endPoint x: 362, endPoint y: 140, distance: 20.3
click at [345, 140] on div "Met de jaren verliest de huid collageen en elastine, waardoor ze dunner en mind…" at bounding box center [276, 140] width 347 height 21
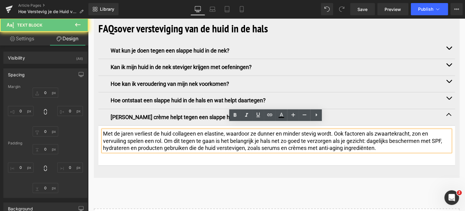
click at [376, 139] on p "Met de jaren verliest de huid collageen en elastine, waardoor ze dunner en mind…" at bounding box center [276, 140] width 347 height 21
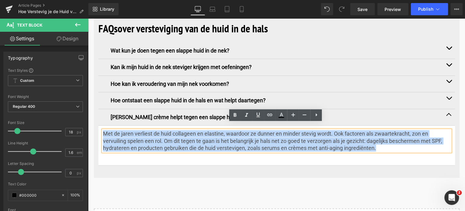
drag, startPoint x: 377, startPoint y: 140, endPoint x: 149, endPoint y: 146, distance: 228.3
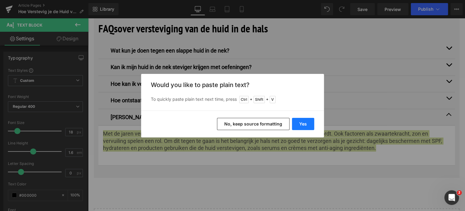
click at [304, 120] on button "Yes" at bounding box center [303, 124] width 22 height 12
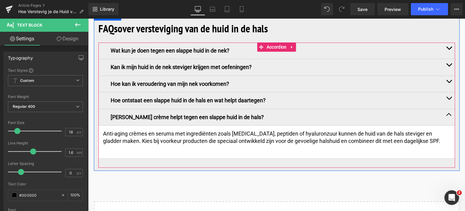
click at [120, 155] on div "Wat kun je doen tegen een slappe huid in de nek? Text Block Een slappe huid in …" at bounding box center [276, 104] width 356 height 125
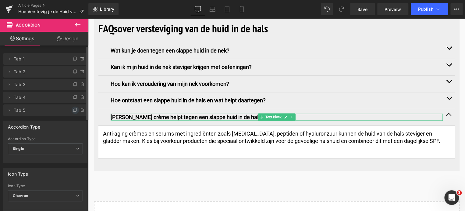
click at [73, 110] on icon at bounding box center [75, 110] width 5 height 5
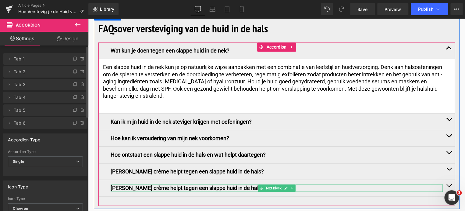
click at [241, 184] on p "Welke crème helpt tegen een slappe huid in de hals?" at bounding box center [277, 187] width 332 height 7
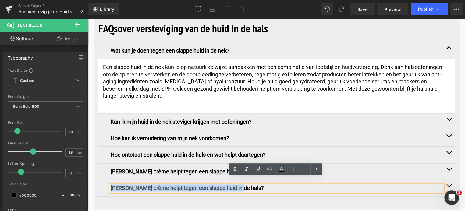
drag, startPoint x: 241, startPoint y: 181, endPoint x: 73, endPoint y: 178, distance: 167.9
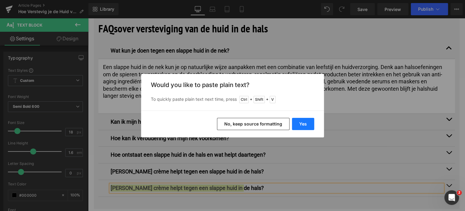
click at [302, 121] on button "Yes" at bounding box center [303, 124] width 22 height 12
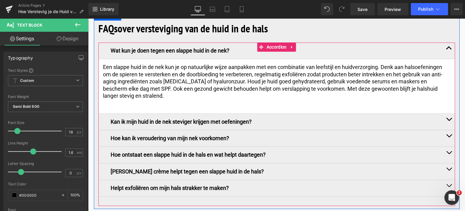
click at [450, 179] on button "button" at bounding box center [449, 187] width 12 height 16
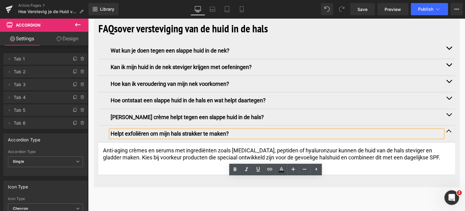
click at [420, 151] on p "Anti-aging crèmes en serums met ingrediënten zoals retinol, peptiden of hyaluro…" at bounding box center [276, 154] width 347 height 14
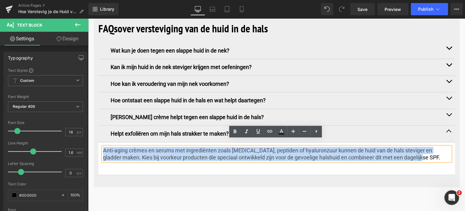
drag, startPoint x: 418, startPoint y: 151, endPoint x: 66, endPoint y: 139, distance: 352.7
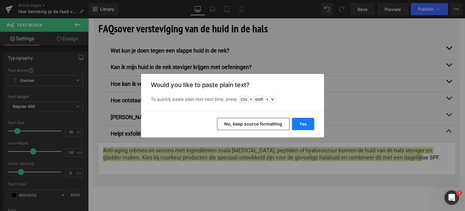
click at [307, 122] on button "Yes" at bounding box center [303, 124] width 22 height 12
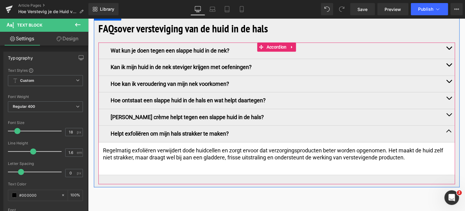
click at [100, 45] on div "Wat kun je doen tegen een slappe huid in de nek? Text Block" at bounding box center [276, 50] width 356 height 16
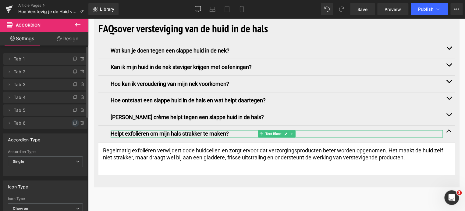
click at [73, 124] on icon at bounding box center [75, 122] width 5 height 5
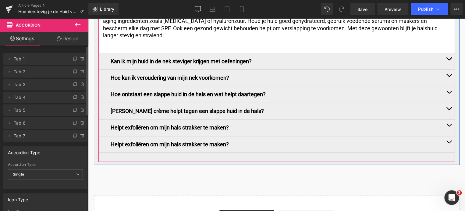
scroll to position [1588, 0]
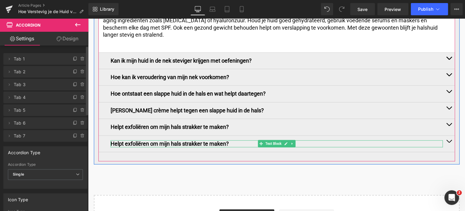
click at [229, 140] on p "Helpt exfoliëren om mijn hals strakker te maken?" at bounding box center [277, 143] width 332 height 7
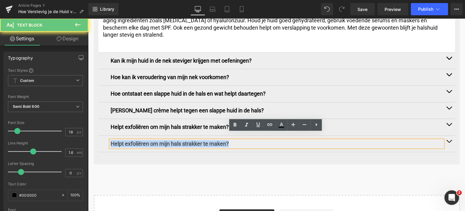
drag, startPoint x: 229, startPoint y: 137, endPoint x: 172, endPoint y: 155, distance: 59.2
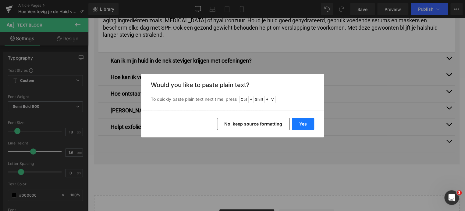
click at [304, 120] on button "Yes" at bounding box center [303, 124] width 22 height 12
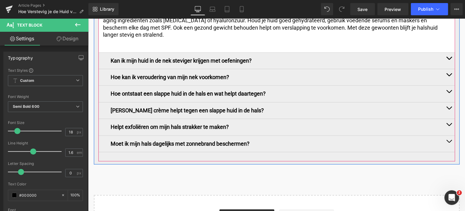
click at [446, 135] on button "button" at bounding box center [449, 143] width 12 height 16
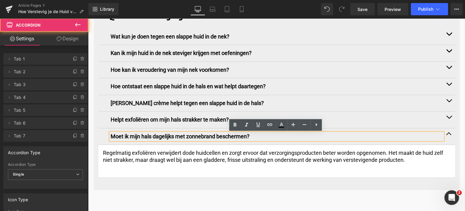
scroll to position [1533, 0]
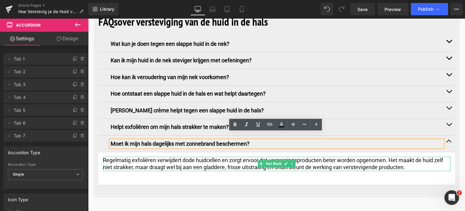
click at [409, 159] on p "Regelmatig exfoliëren verwijdert dode huidcellen en zorgt ervoor dat verzorging…" at bounding box center [276, 163] width 347 height 14
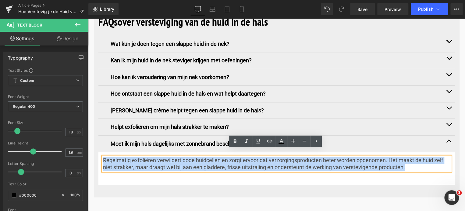
drag, startPoint x: 409, startPoint y: 161, endPoint x: 165, endPoint y: 164, distance: 243.8
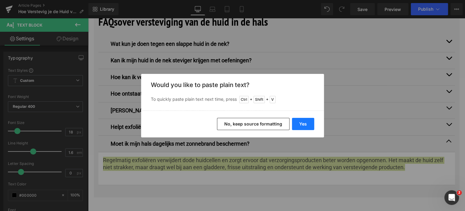
click at [309, 125] on button "Yes" at bounding box center [303, 124] width 22 height 12
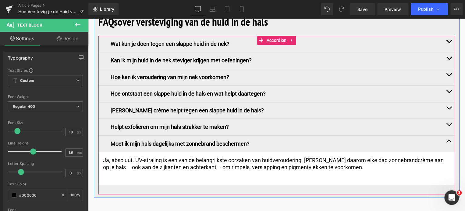
click at [320, 183] on div "Wat kun je doen tegen een slappe huid in de nek? Text Block Een slappe huid in …" at bounding box center [276, 115] width 356 height 158
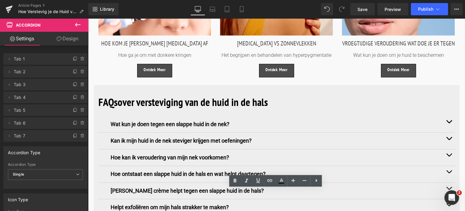
scroll to position [1442, 0]
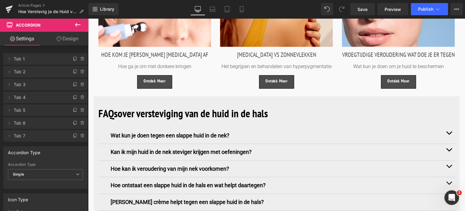
click at [448, 127] on button "button" at bounding box center [449, 135] width 12 height 16
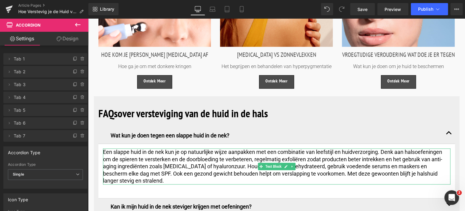
click at [125, 175] on p "Een slappe huid in de nek kun je op natuurlijke wijze aanpakken met een combina…" at bounding box center [276, 166] width 347 height 36
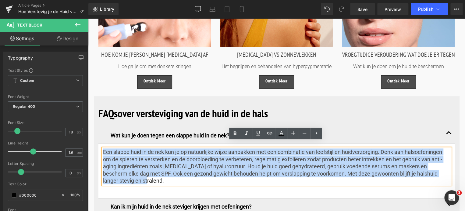
drag, startPoint x: 125, startPoint y: 174, endPoint x: 83, endPoint y: 136, distance: 56.7
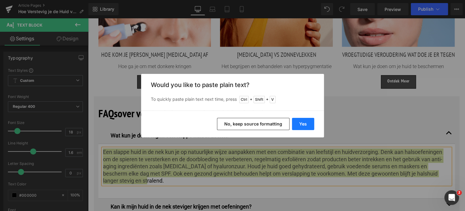
click at [298, 125] on button "Yes" at bounding box center [303, 124] width 22 height 12
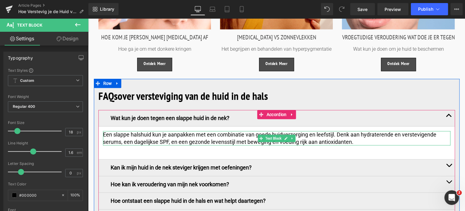
scroll to position [1473, 0]
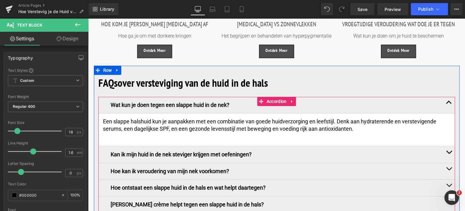
click at [449, 153] on span "button" at bounding box center [449, 153] width 0 height 0
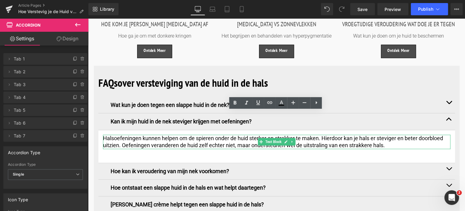
click at [387, 139] on p "Halsoefeningen kunnen helpen om de spieren onder de huid sterker en strakker te…" at bounding box center [276, 141] width 347 height 14
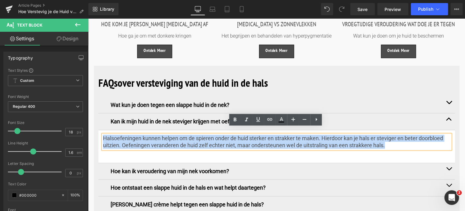
drag, startPoint x: 387, startPoint y: 139, endPoint x: 82, endPoint y: 124, distance: 305.3
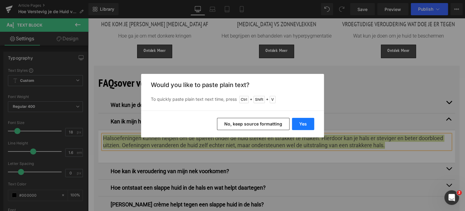
click at [305, 120] on button "Yes" at bounding box center [303, 124] width 22 height 12
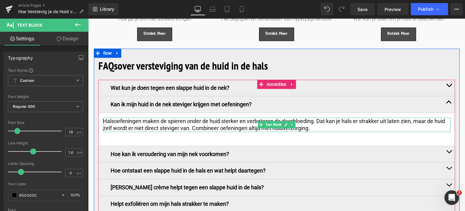
scroll to position [1503, 0]
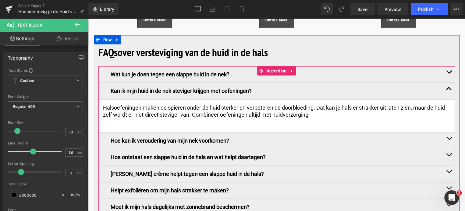
click at [449, 139] on span "button" at bounding box center [449, 139] width 0 height 0
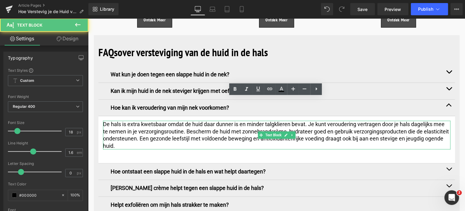
click at [131, 135] on p "De hals is extra kwetsbaar omdat de huid daar dunner is en minder talgklieren b…" at bounding box center [276, 134] width 347 height 29
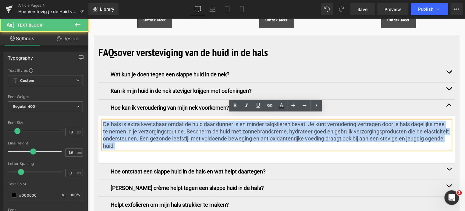
drag, startPoint x: 133, startPoint y: 137, endPoint x: 81, endPoint y: 115, distance: 57.2
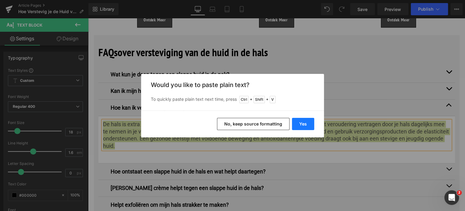
click at [305, 123] on button "Yes" at bounding box center [303, 124] width 22 height 12
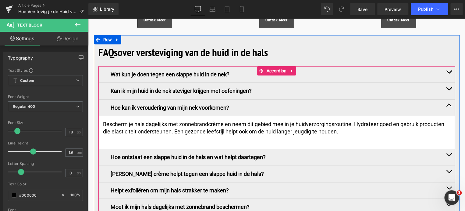
click at [449, 156] on span "button" at bounding box center [449, 156] width 0 height 0
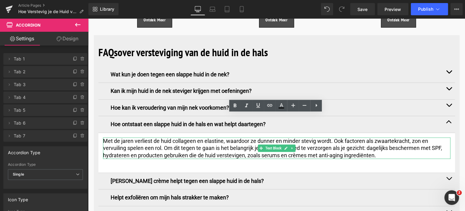
click at [386, 149] on p "Met de jaren verliest de huid collageen en elastine, waardoor ze dunner en mind…" at bounding box center [276, 147] width 347 height 21
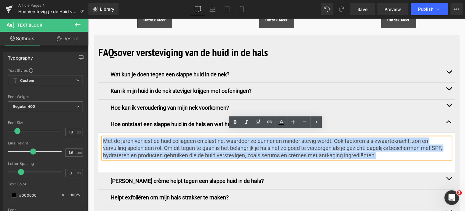
drag, startPoint x: 376, startPoint y: 146, endPoint x: 31, endPoint y: 134, distance: 344.8
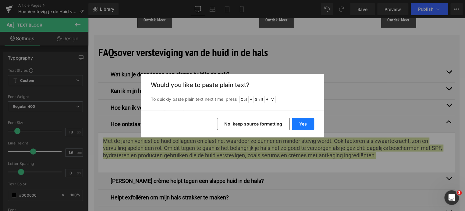
click at [303, 123] on button "Yes" at bounding box center [303, 124] width 22 height 12
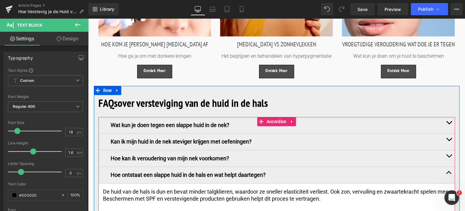
scroll to position [1442, 0]
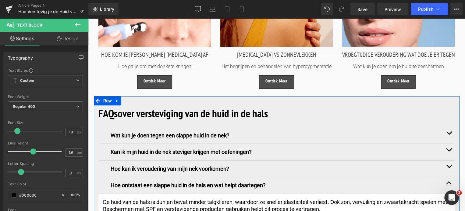
click at [159, 106] on b "over versteviging van de huid in de hals" at bounding box center [193, 113] width 150 height 14
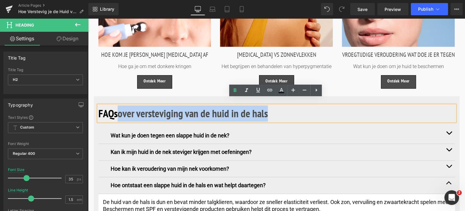
drag, startPoint x: 273, startPoint y: 106, endPoint x: 121, endPoint y: 104, distance: 152.7
click at [121, 105] on h2 "FAQs over versteviging van de huid in de hals" at bounding box center [276, 113] width 356 height 16
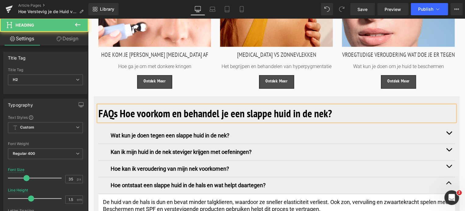
click at [116, 107] on b "FAQs Hoe voorkom en behandel je een slappe huid in de nek?" at bounding box center [214, 113] width 233 height 14
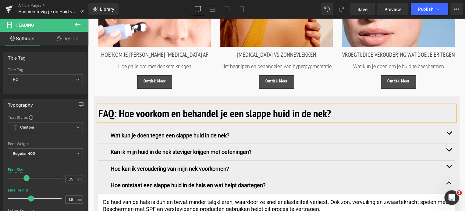
click at [115, 96] on div "FAQ: Hoe voorkom en behandel je een slappe huid in de nek? Heading Wat kun je d…" at bounding box center [277, 192] width 366 height 192
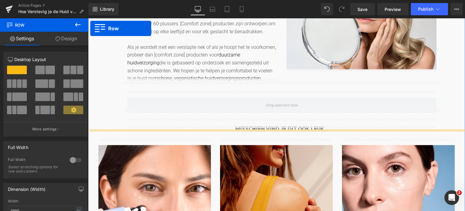
scroll to position [1235, 0]
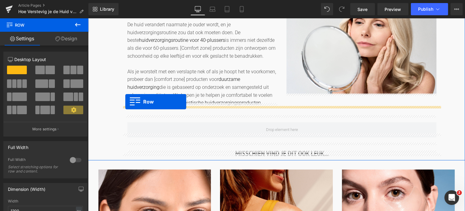
drag, startPoint x: 97, startPoint y: 95, endPoint x: 125, endPoint y: 101, distance: 29.4
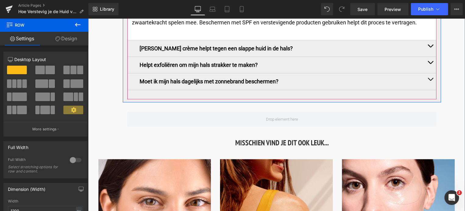
scroll to position [1448, 0]
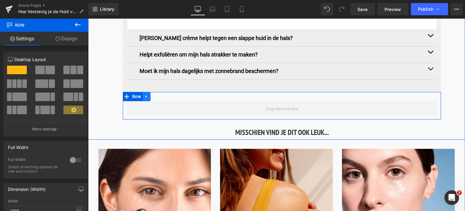
click at [146, 92] on link at bounding box center [147, 96] width 8 height 9
click at [162, 94] on icon at bounding box center [162, 96] width 4 height 4
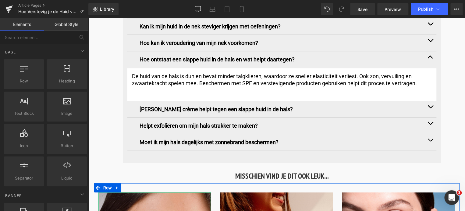
scroll to position [1296, 0]
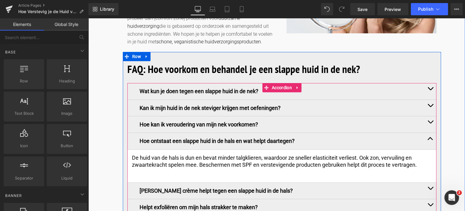
click at [428, 133] on button "button" at bounding box center [430, 141] width 12 height 16
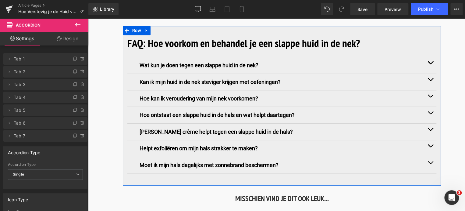
scroll to position [1387, 0]
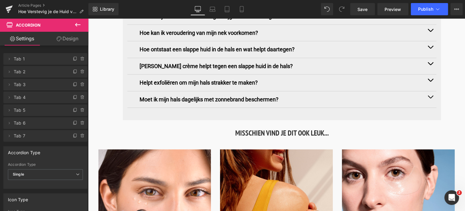
click at [80, 22] on icon at bounding box center [77, 24] width 7 height 7
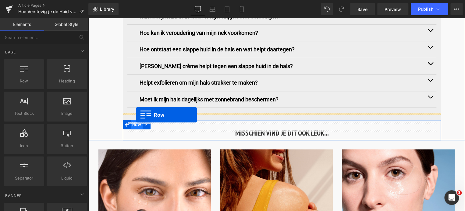
drag, startPoint x: 95, startPoint y: 116, endPoint x: 136, endPoint y: 115, distance: 40.6
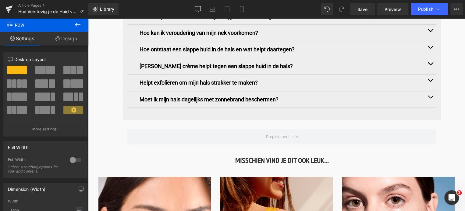
click at [76, 24] on icon at bounding box center [77, 24] width 7 height 7
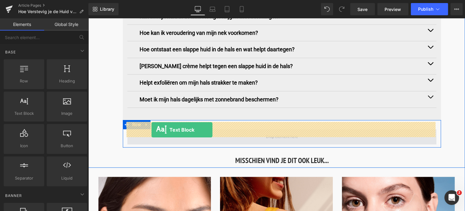
drag, startPoint x: 114, startPoint y: 128, endPoint x: 151, endPoint y: 130, distance: 37.8
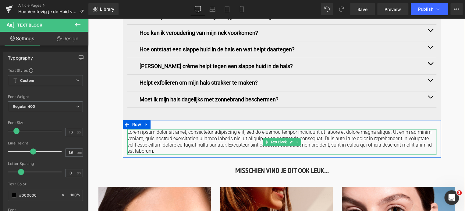
click at [146, 142] on p "Lorem ipsum dolor sit amet, consectetur adipiscing elit, sed do eiusmod tempor …" at bounding box center [281, 141] width 309 height 25
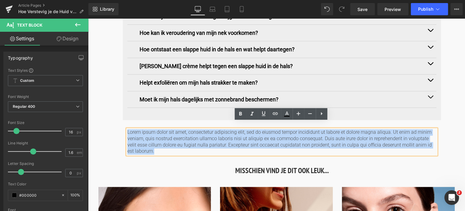
drag, startPoint x: 146, startPoint y: 143, endPoint x: 119, endPoint y: 122, distance: 33.7
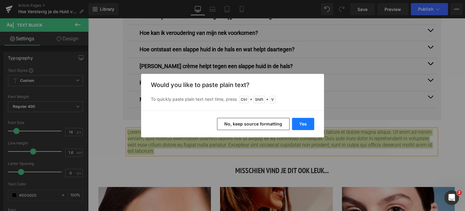
click at [297, 122] on button "Yes" at bounding box center [303, 124] width 22 height 12
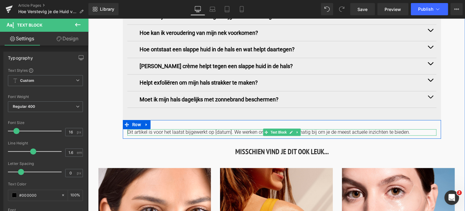
click at [230, 129] on p "Dit artikel is voor het laatst bijgewerkt op [datum]. We werken onze content re…" at bounding box center [281, 132] width 309 height 6
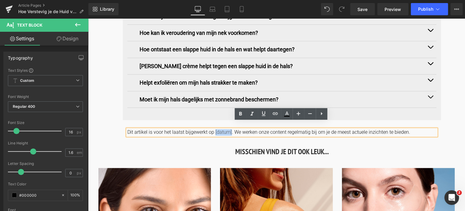
drag, startPoint x: 230, startPoint y: 125, endPoint x: 214, endPoint y: 127, distance: 15.9
click at [214, 129] on p "Dit artikel is voor het laatst bijgewerkt op [datum]. We werken onze content re…" at bounding box center [281, 132] width 309 height 6
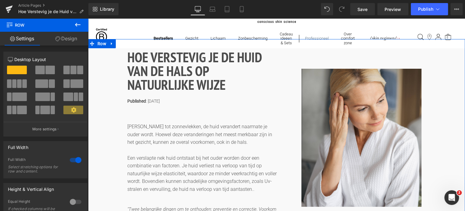
scroll to position [0, 0]
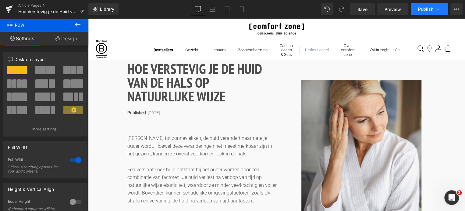
click at [440, 9] on icon at bounding box center [437, 9] width 6 height 6
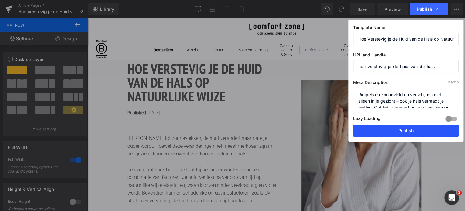
click at [403, 129] on button "Publish" at bounding box center [405, 130] width 105 height 12
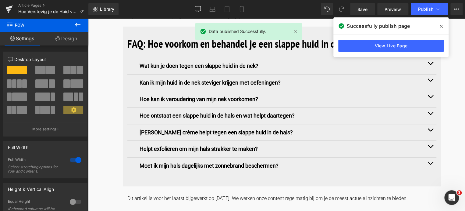
scroll to position [1341, 0]
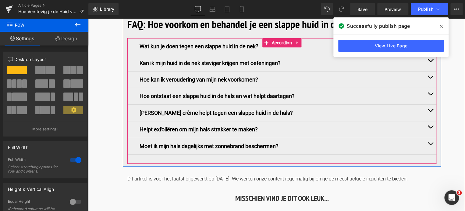
click at [430, 128] on span "button" at bounding box center [430, 128] width 0 height 0
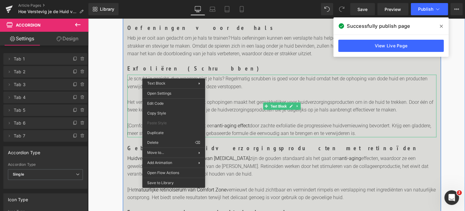
scroll to position [579, 0]
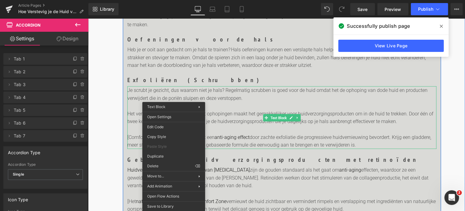
click at [304, 100] on p "Je scrubt je gezicht, dus waarom niet je hals? Regelmatig scrubben is goed voor…" at bounding box center [281, 94] width 309 height 16
click at [250, 97] on p "Je scrubt je gezicht, dus waarom niet je hals? Regelmatig scrubben is goed voor…" at bounding box center [281, 94] width 309 height 16
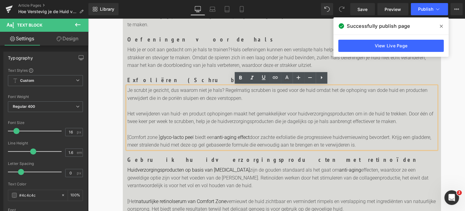
click at [194, 136] on p "[Comfort zone ] glyco-lacto pee l biedt een anti-aging effect door zachte exfol…" at bounding box center [281, 141] width 309 height 16
drag, startPoint x: 194, startPoint y: 136, endPoint x: 131, endPoint y: 132, distance: 63.2
click at [131, 132] on div "Je scrubt je gezicht, dus waarom niet je hals? Regelmatig scrubben is goed voor…" at bounding box center [281, 117] width 309 height 62
drag, startPoint x: 360, startPoint y: 143, endPoint x: 126, endPoint y: 135, distance: 234.2
click at [127, 135] on p "[Comfort zone ] glyco-lacto pee l biedt een anti-aging effect door zachte exfol…" at bounding box center [281, 141] width 309 height 16
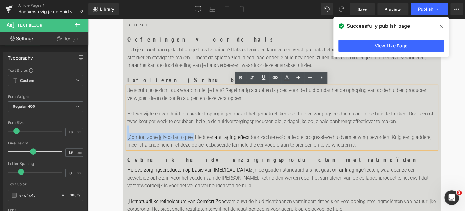
copy p "[Comfort zone ] glyco-lacto pee l biedt een anti-aging effect door zachte exfol…"
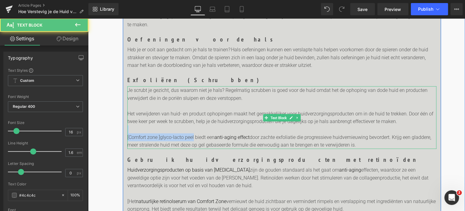
click at [359, 142] on p "[Comfort zone ] glyco-lacto pee l biedt een anti-aging effect door zachte exfol…" at bounding box center [281, 141] width 309 height 16
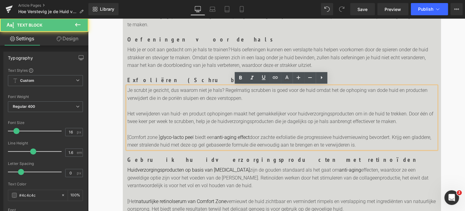
drag, startPoint x: 360, startPoint y: 143, endPoint x: 109, endPoint y: 136, distance: 250.9
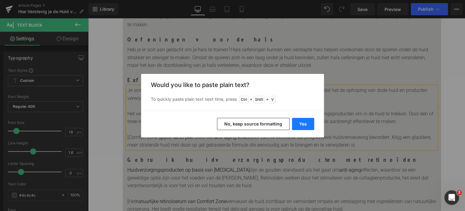
click at [301, 121] on button "Yes" at bounding box center [303, 124] width 22 height 12
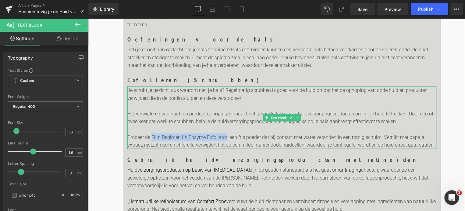
drag, startPoint x: 226, startPoint y: 136, endPoint x: 152, endPoint y: 135, distance: 74.0
click at [152, 135] on p "Probeer de Skin Regimen LX Enzyme Exfoliator: een fris poeder dat bij contact m…" at bounding box center [281, 141] width 309 height 16
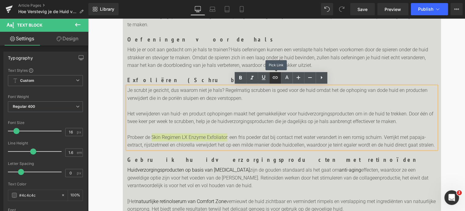
click at [273, 80] on icon at bounding box center [274, 77] width 7 height 7
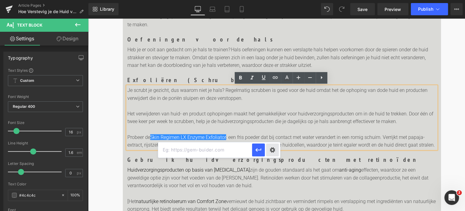
click at [275, 0] on div "Text Color Highlight Color #333333 Edit or remove link: Edit - Unlink - Cancel" at bounding box center [232, 0] width 465 height 0
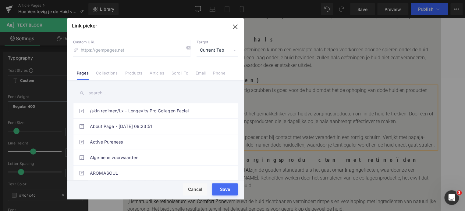
click at [133, 74] on link "Products" at bounding box center [133, 74] width 17 height 9
click at [102, 93] on input "text" at bounding box center [155, 93] width 165 height 14
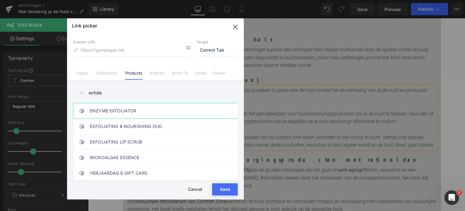
type input "exfolia"
click at [105, 110] on link "ENZYME EXFOLIATOR" at bounding box center [157, 110] width 134 height 15
click at [220, 190] on button "Save" at bounding box center [225, 189] width 26 height 12
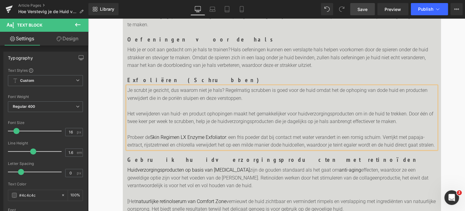
click at [359, 8] on span "Save" at bounding box center [362, 9] width 10 height 6
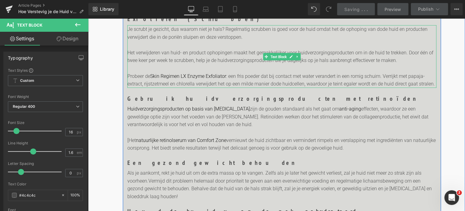
scroll to position [640, 0]
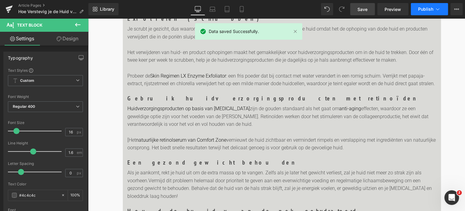
click at [437, 10] on icon at bounding box center [437, 9] width 6 height 6
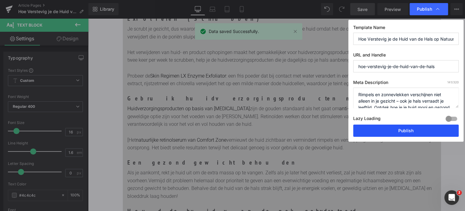
click at [411, 129] on button "Publish" at bounding box center [405, 130] width 105 height 12
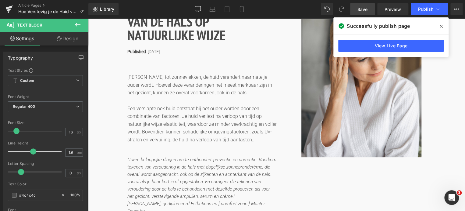
scroll to position [0, 0]
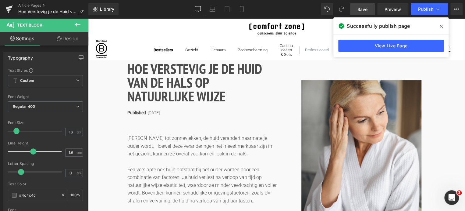
click at [442, 27] on icon at bounding box center [441, 26] width 3 height 5
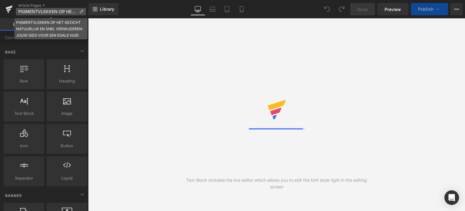
click at [82, 10] on icon at bounding box center [81, 11] width 4 height 4
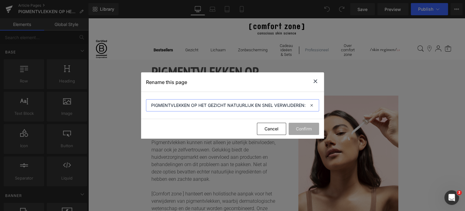
drag, startPoint x: 153, startPoint y: 105, endPoint x: 188, endPoint y: 106, distance: 35.7
click at [188, 106] on input "PIGMENTVLEKKEN OP HET GEZICHT NATUURLIJK EN SNEL VERWIJDEREN: JOUW GIDS VOOR EE…" at bounding box center [232, 105] width 173 height 12
click at [187, 106] on input "Pigmentvlekken OP HET GEZICHT NATUURLIJK EN SNEL VERWIJDEREN: JOUW GIDS VOOR EE…" at bounding box center [232, 105] width 173 height 12
drag, startPoint x: 190, startPoint y: 106, endPoint x: 185, endPoint y: 106, distance: 4.3
click at [185, 106] on input "Pigmentvlekken OP HET GEZICHT NATUURLIJK EN SNEL VERWIJDEREN: JOUW GIDS VOOR EE…" at bounding box center [232, 105] width 173 height 12
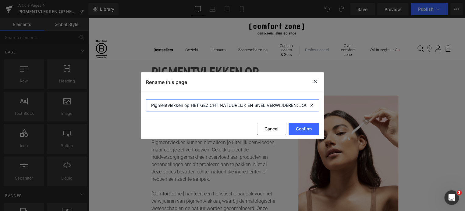
drag, startPoint x: 199, startPoint y: 106, endPoint x: 191, endPoint y: 106, distance: 7.9
click at [191, 106] on input "Pigmentvlekken op HET GEZICHT NATUURLIJK EN SNEL VERWIJDEREN: JOUW GIDS VOOR EE…" at bounding box center [232, 105] width 173 height 12
drag, startPoint x: 202, startPoint y: 105, endPoint x: 216, endPoint y: 106, distance: 13.7
click at [216, 106] on input "Pigmentvlekken op het GEZICHT NATUURLIJK EN SNEL VERWIJDEREN: JOUW GIDS VOOR EE…" at bounding box center [232, 105] width 173 height 12
drag, startPoint x: 241, startPoint y: 105, endPoint x: 219, endPoint y: 108, distance: 22.8
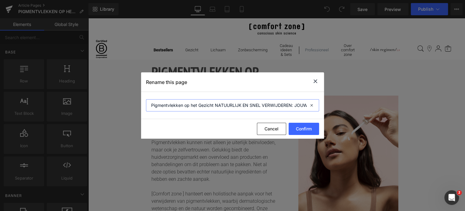
click at [219, 108] on input "Pigmentvlekken op het Gezicht NATUURLIJK EN SNEL VERWIJDEREN: JOUW GIDS VOOR EE…" at bounding box center [232, 105] width 173 height 12
drag, startPoint x: 241, startPoint y: 107, endPoint x: 236, endPoint y: 108, distance: 5.3
click at [236, 108] on input "Pigmentvlekken op het Gezicht Natuurlijk EN SNEL VERWIJDEREN: JOUW GIDS VOOR EE…" at bounding box center [232, 105] width 173 height 12
drag, startPoint x: 252, startPoint y: 105, endPoint x: 244, endPoint y: 107, distance: 8.4
click at [244, 107] on input "Pigmentvlekken op het Gezicht Natuurlijk en SNEL VERWIJDEREN: JOUW GIDS VOOR EE…" at bounding box center [232, 105] width 173 height 12
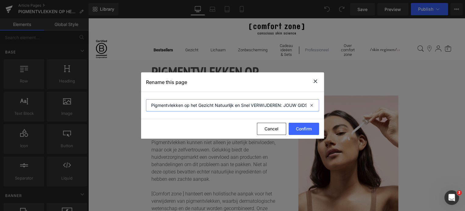
click at [256, 106] on input "Pigmentvlekken op het Gezicht Natuurlijk en Snel VERWIJDEREN: JOUW GIDS VOOR EE…" at bounding box center [232, 105] width 173 height 12
drag, startPoint x: 254, startPoint y: 106, endPoint x: 280, endPoint y: 108, distance: 26.0
click at [280, 108] on input "Pigmentvlekken op het Gezicht Natuurlijk en Snel VERWIJDEREN: JOUW GIDS VOOR EE…" at bounding box center [232, 105] width 173 height 12
drag, startPoint x: 282, startPoint y: 106, endPoint x: 290, endPoint y: 105, distance: 8.9
click at [290, 105] on input "Pigmentvlekken op het Gezicht Natuurlijk en Snel Verwijderen: JOUW GIDS VOOR EE…" at bounding box center [232, 105] width 173 height 12
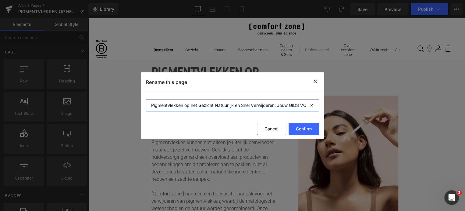
drag, startPoint x: 292, startPoint y: 107, endPoint x: 299, endPoint y: 106, distance: 6.8
click at [299, 106] on input "Pigmentvlekken op het Gezicht Natuurlijk en Snel Verwijderen: Jouw GIDS VOOR EE…" at bounding box center [232, 105] width 173 height 12
click at [303, 104] on input "Pigmentvlekken op het Gezicht Natuurlijk en Snel Verwijderen: Jouw Gids VOOR EE…" at bounding box center [232, 105] width 173 height 12
drag, startPoint x: 301, startPoint y: 106, endPoint x: 308, endPoint y: 106, distance: 7.3
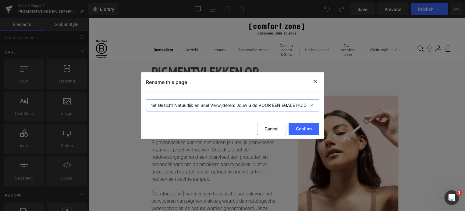
click at [0, 0] on div "Pigmentvlekken op het Gezicht Natuurlijk en Snel Verwijderen: Jouw Gids VOOR EE…" at bounding box center [0, 0] width 0 height 0
click at [269, 105] on input "Pigmentvlekken op het Gezicht Natuurlijk en Snel Verwijderen: Jouw Gids VOOR EE…" at bounding box center [232, 105] width 173 height 12
drag, startPoint x: 269, startPoint y: 105, endPoint x: 259, endPoint y: 108, distance: 11.1
click at [259, 108] on input "Pigmentvlekken op het Gezicht Natuurlijk en Snel Verwijderen: Jouw Gids VOOR EE…" at bounding box center [232, 105] width 173 height 12
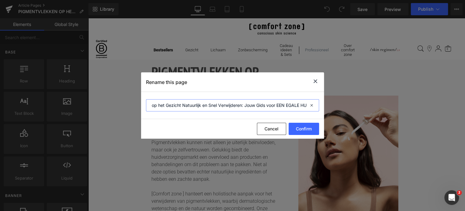
drag, startPoint x: 286, startPoint y: 106, endPoint x: 278, endPoint y: 106, distance: 8.5
click at [278, 106] on input "Pigmentvlekken op het Gezicht Natuurlijk en Snel Verwijderen: Jouw Gids voor EE…" at bounding box center [232, 105] width 173 height 12
drag, startPoint x: 300, startPoint y: 106, endPoint x: 289, endPoint y: 104, distance: 11.4
click at [289, 104] on input "Pigmentvlekken op het Gezicht Natuurlijk en Snel Verwijderen: Jouw Gids voor ee…" at bounding box center [232, 105] width 173 height 12
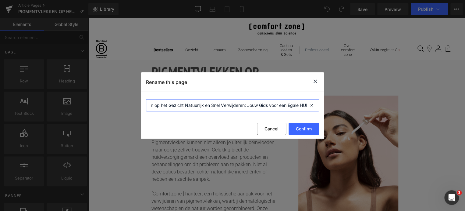
click at [300, 106] on input "Pigmentvlekken op het Gezicht Natuurlijk en Snel Verwijderen: Jouw Gids voor ee…" at bounding box center [232, 105] width 173 height 12
drag, startPoint x: 304, startPoint y: 105, endPoint x: 310, endPoint y: 105, distance: 5.8
click at [0, 0] on div "Pigmentvlekken op het Gezicht Natuurlijk en Snel Verwijderen: Jouw Gids voor ee…" at bounding box center [0, 0] width 0 height 0
click at [296, 107] on input "Pigmentvlekken op het Gezicht Natuurlijk en Snel Verwijderen: Jouw Gids voor ee…" at bounding box center [232, 105] width 173 height 12
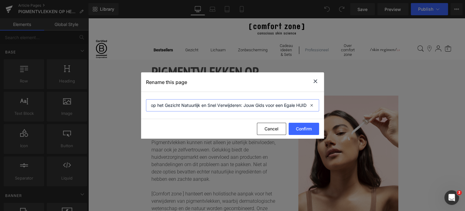
drag, startPoint x: 282, startPoint y: 105, endPoint x: 302, endPoint y: 107, distance: 20.2
click at [0, 0] on div "Pigmentvlekken op het Gezicht Natuurlijk en Snel Verwijderen: Jouw Gids voor ee…" at bounding box center [0, 0] width 0 height 0
click at [300, 105] on input "Pigmentvlekken op het Gezicht Natuurlijk en Snel Verwijderen: Jouw Gids voor ee…" at bounding box center [232, 105] width 173 height 12
drag, startPoint x: 299, startPoint y: 105, endPoint x: 306, endPoint y: 107, distance: 6.9
click at [0, 0] on div "Pigmentvlekken op het Gezicht Natuurlijk en Snel Verwijderen: Jouw Gids voor ee…" at bounding box center [0, 0] width 0 height 0
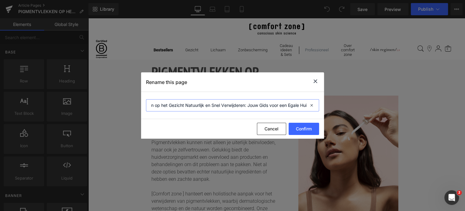
scroll to position [0, 34]
type input "Pigmentvlekken op het Gezicht Natuurlijk en Snel Verwijderen: Jouw Gids voor ee…"
click at [0, 0] on button "Confirm" at bounding box center [0, 0] width 0 height 0
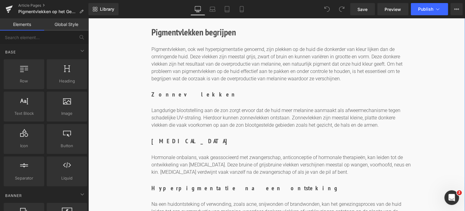
scroll to position [335, 0]
